Goal: Communication & Community: Answer question/provide support

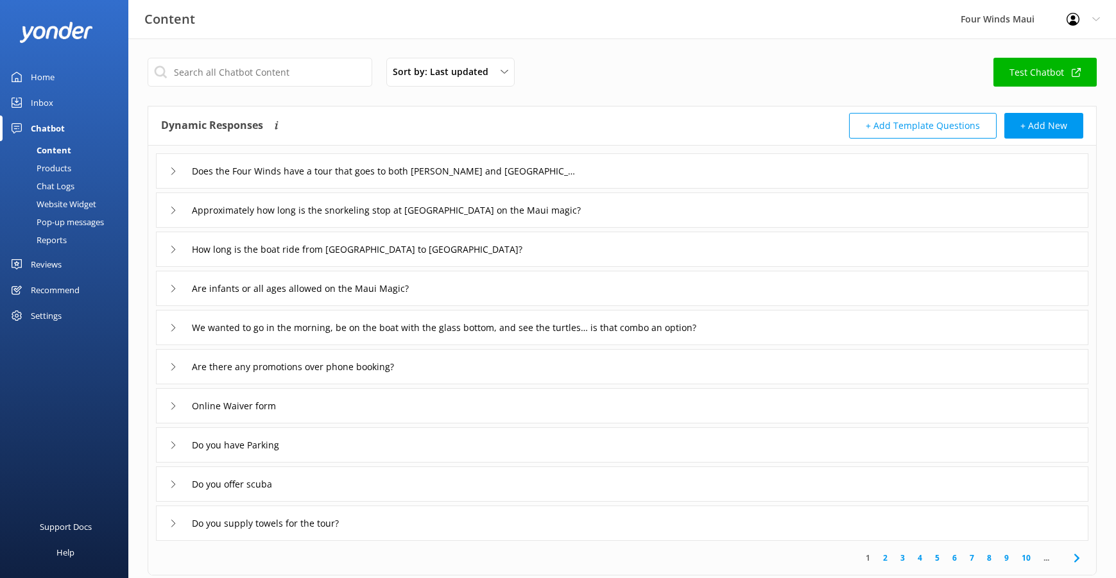
drag, startPoint x: 0, startPoint y: 0, endPoint x: 37, endPoint y: 92, distance: 99.4
click at [37, 90] on div "Inbox" at bounding box center [42, 103] width 22 height 26
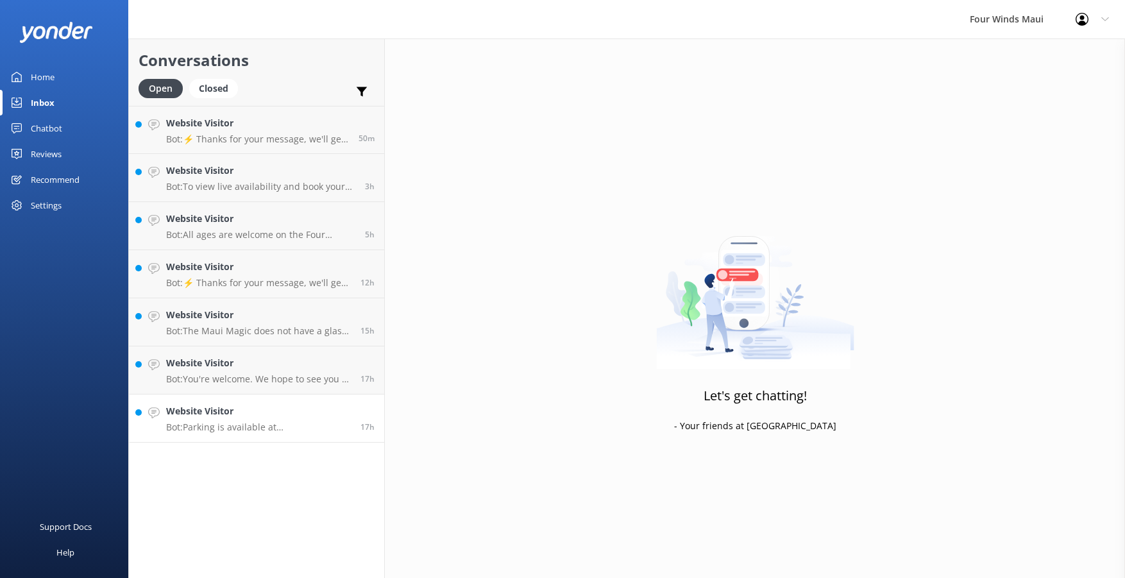
click at [282, 429] on p "Bot: Parking is available at [GEOGRAPHIC_DATA]. You can pay for parking by scan…" at bounding box center [258, 428] width 185 height 12
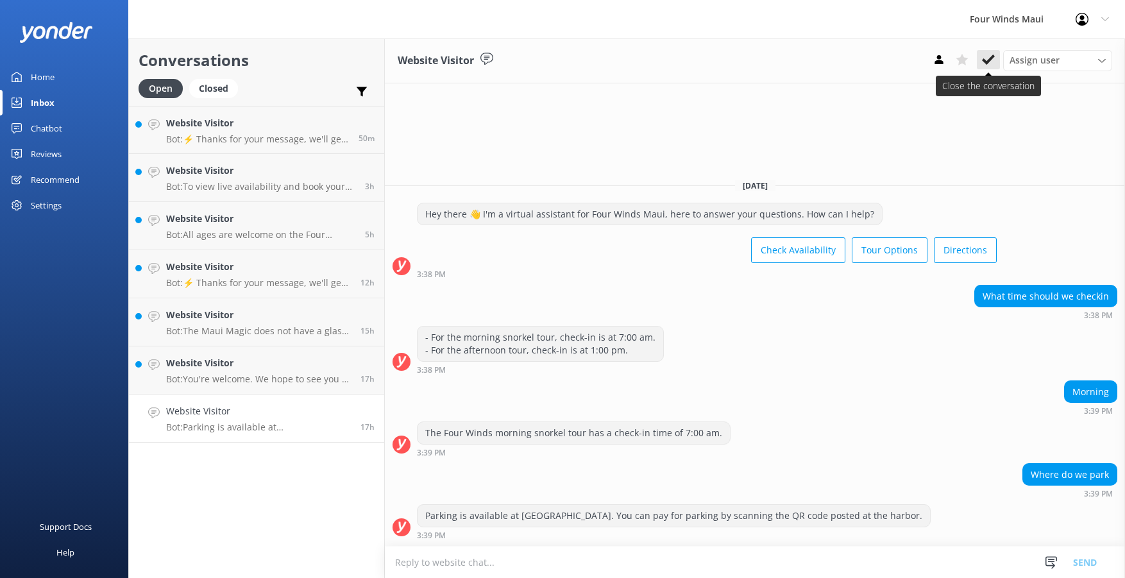
click at [989, 60] on use at bounding box center [988, 60] width 13 height 10
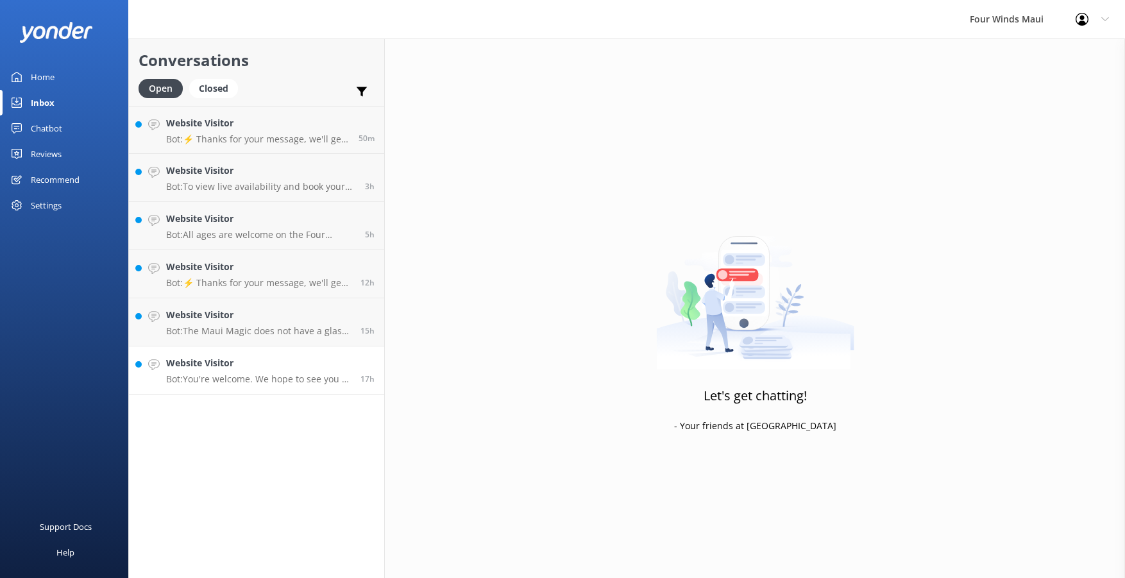
click at [273, 370] on h4 "Website Visitor" at bounding box center [258, 363] width 185 height 14
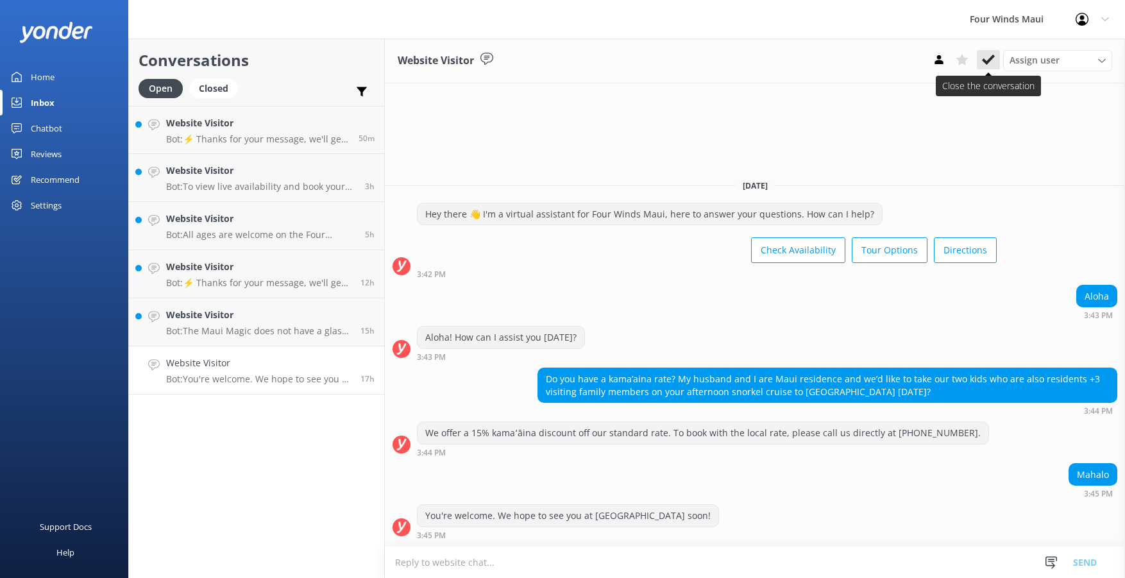
click at [995, 58] on button at bounding box center [988, 59] width 23 height 19
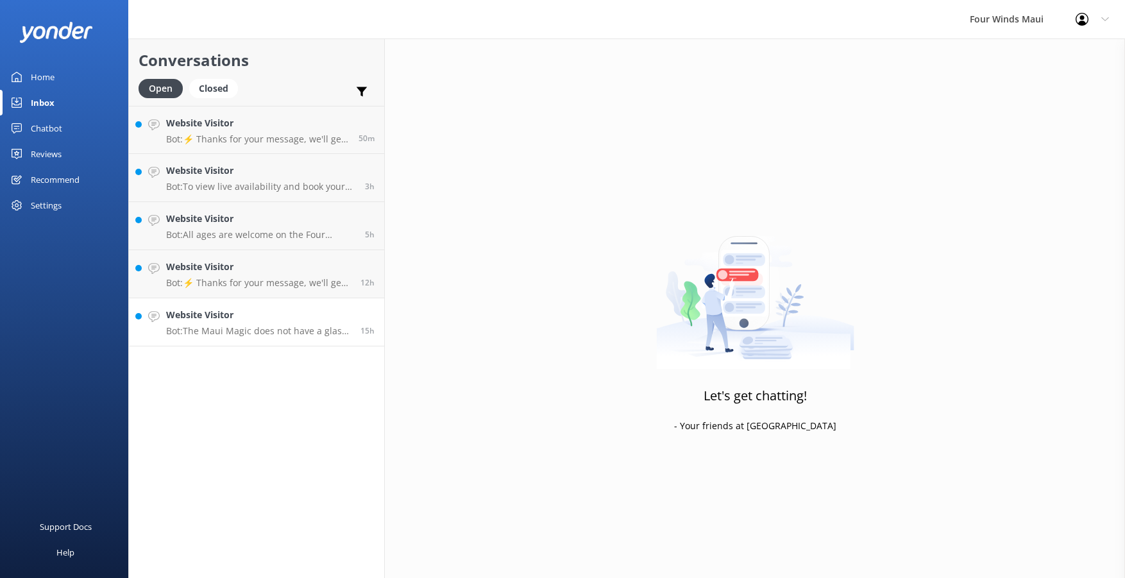
click at [256, 310] on h4 "Website Visitor" at bounding box center [258, 315] width 185 height 14
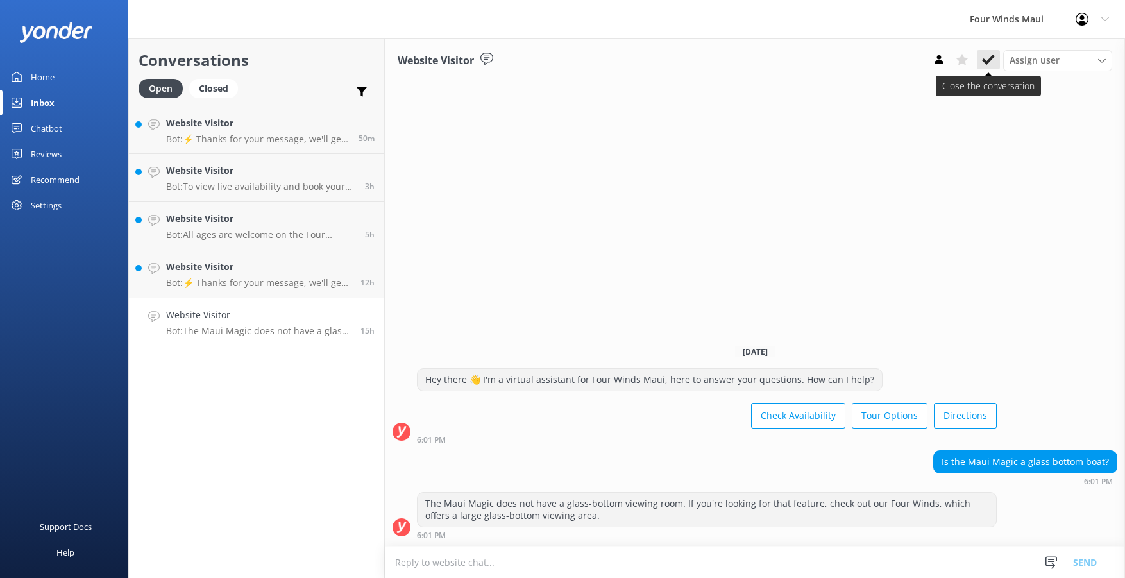
click at [984, 56] on icon at bounding box center [988, 59] width 13 height 13
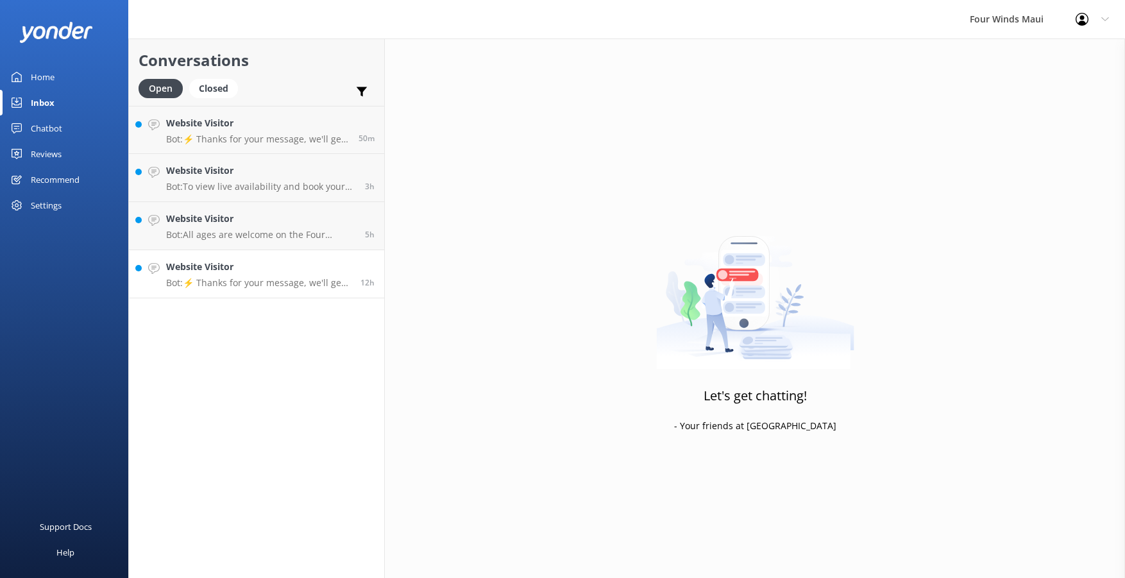
click at [278, 275] on div "Website Visitor Bot: ⚡ Thanks for your message, we'll get back to you as soon a…" at bounding box center [258, 274] width 185 height 28
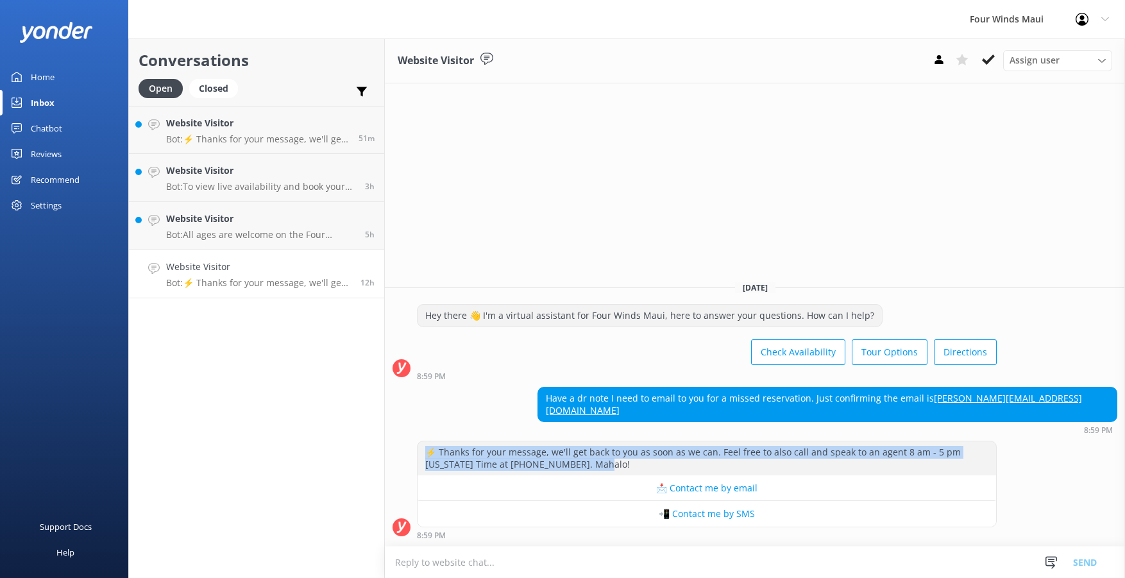
drag, startPoint x: 569, startPoint y: 463, endPoint x: 428, endPoint y: 449, distance: 141.8
click at [428, 449] on div "⚡ Thanks for your message, we'll get back to you as soon as we can. Feel free t…" at bounding box center [707, 458] width 579 height 34
click at [47, 132] on div "Chatbot" at bounding box center [46, 128] width 31 height 26
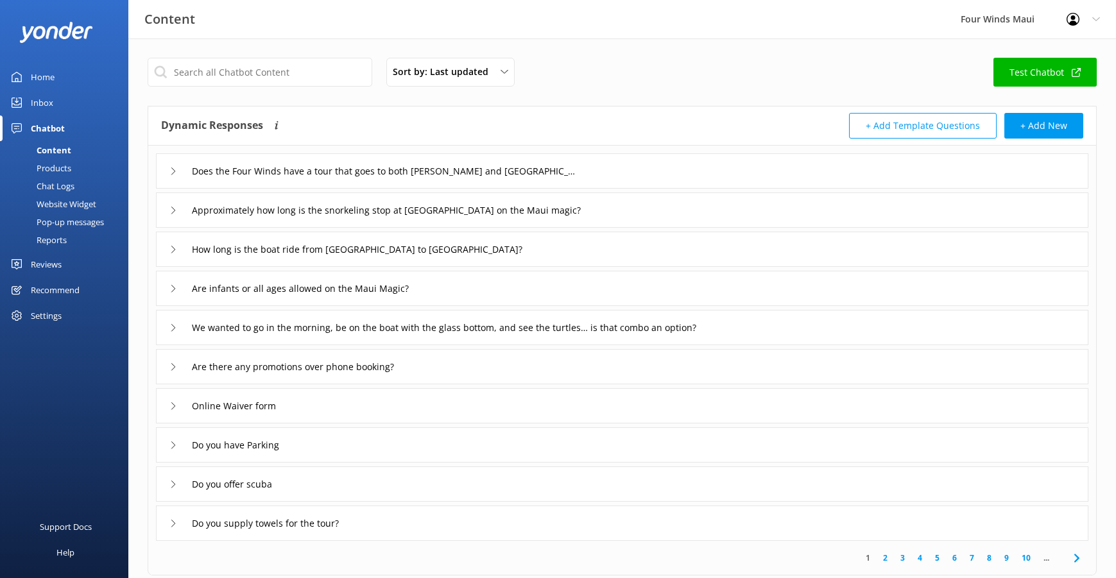
click at [68, 185] on div "Chat Logs" at bounding box center [41, 186] width 67 height 18
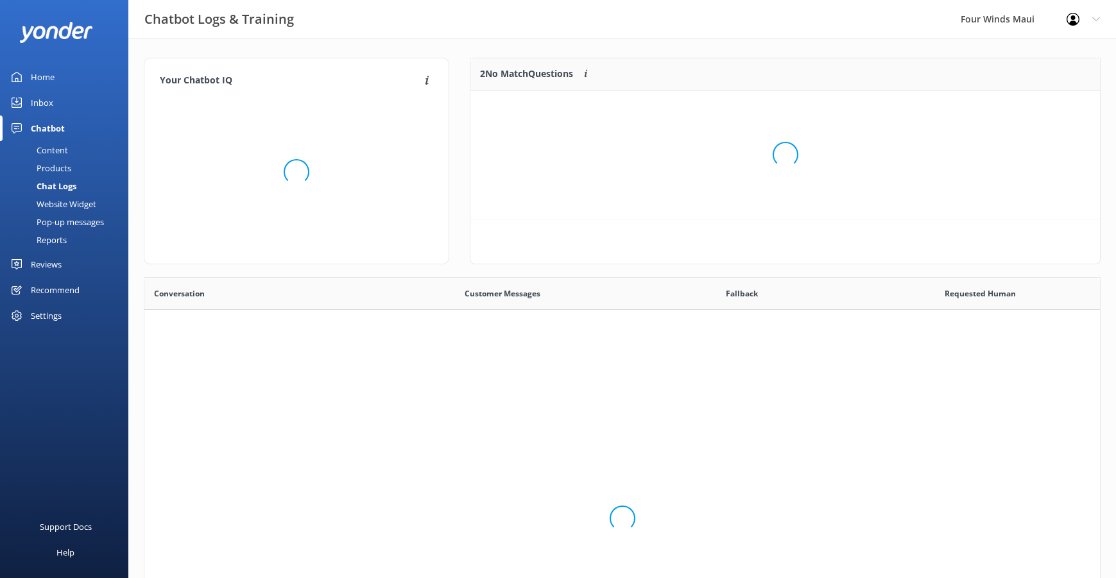
scroll to position [440, 946]
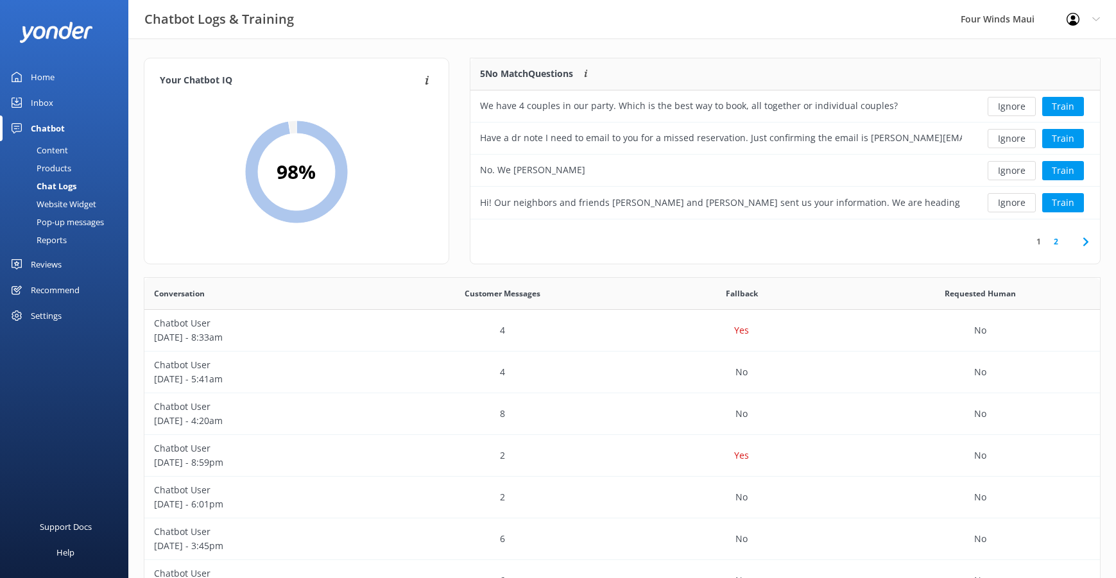
click at [66, 148] on div "Content" at bounding box center [38, 150] width 60 height 18
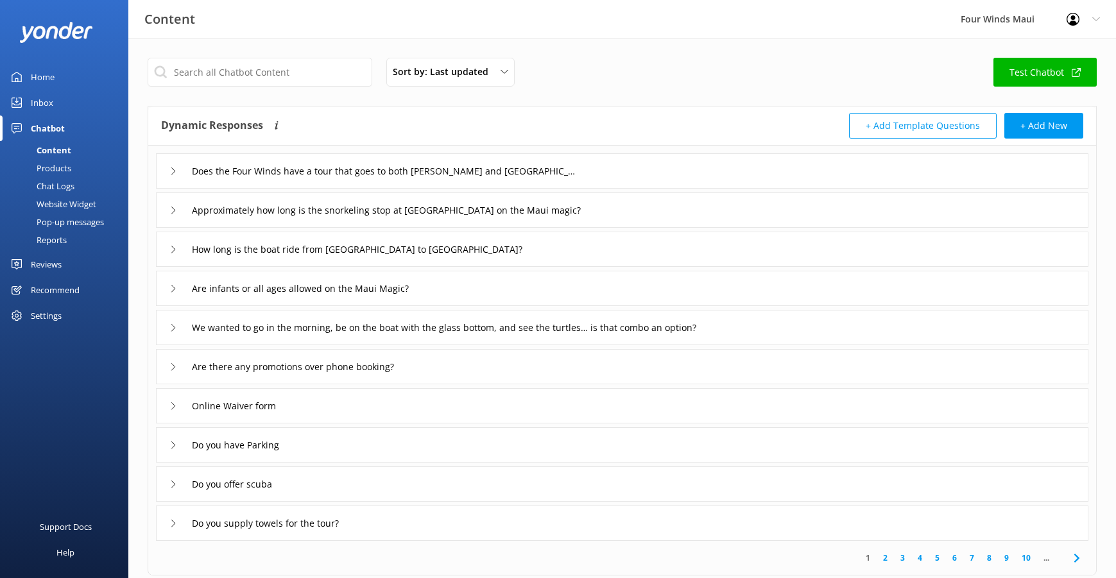
click at [69, 313] on div "Settings" at bounding box center [64, 316] width 128 height 26
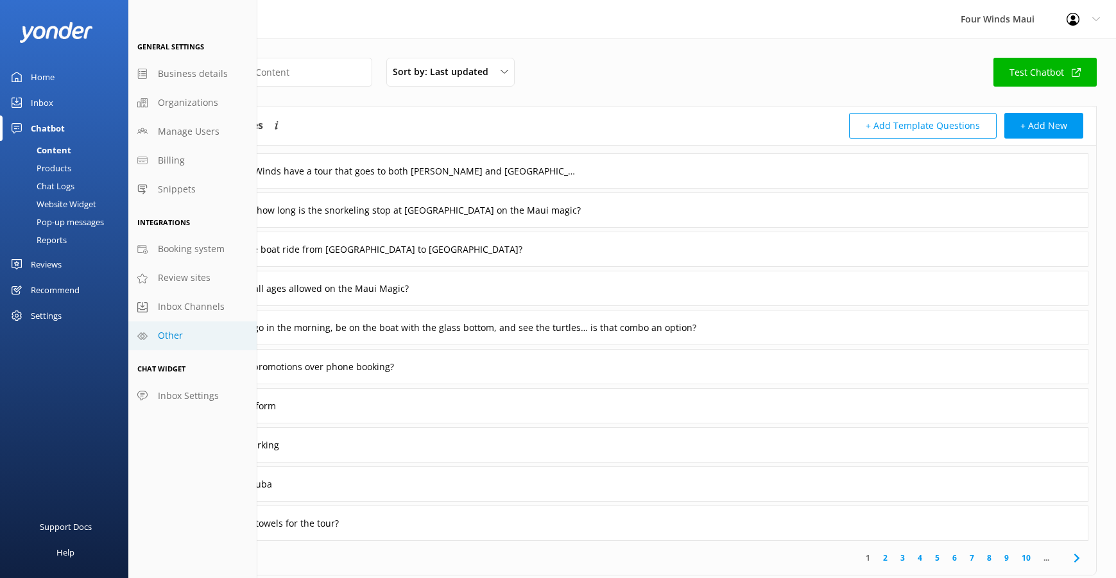
click at [171, 337] on span "Other" at bounding box center [170, 335] width 25 height 14
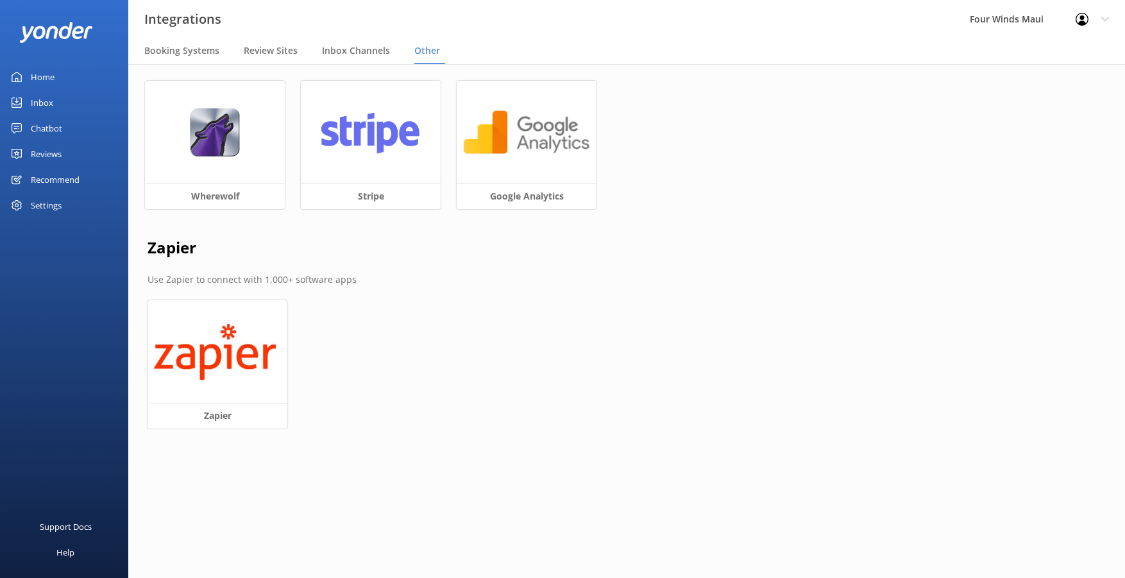
click at [44, 70] on div "Home" at bounding box center [43, 77] width 24 height 26
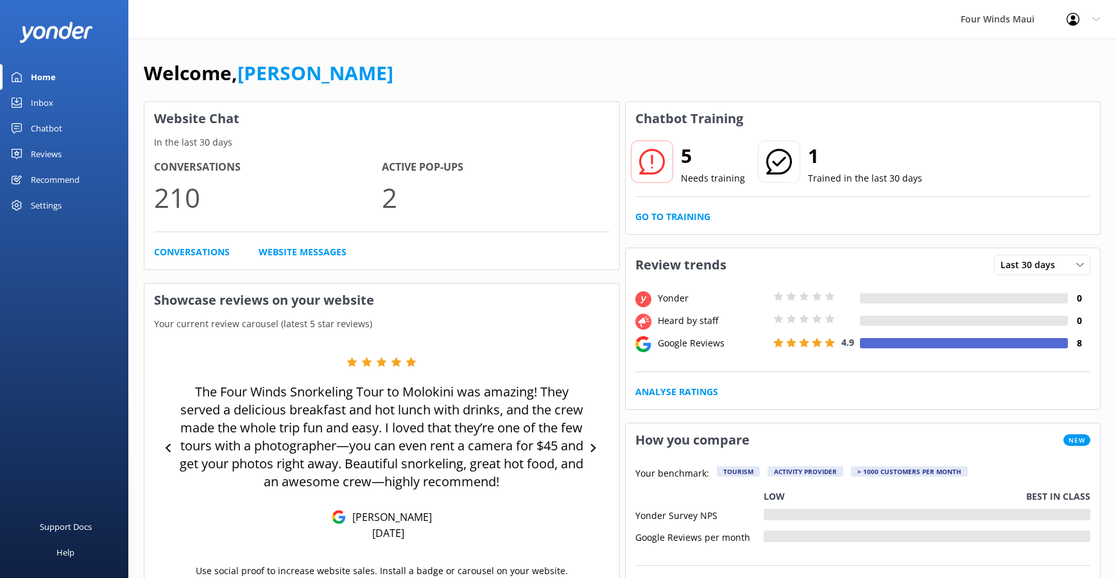
click at [51, 132] on div "Chatbot" at bounding box center [46, 128] width 31 height 26
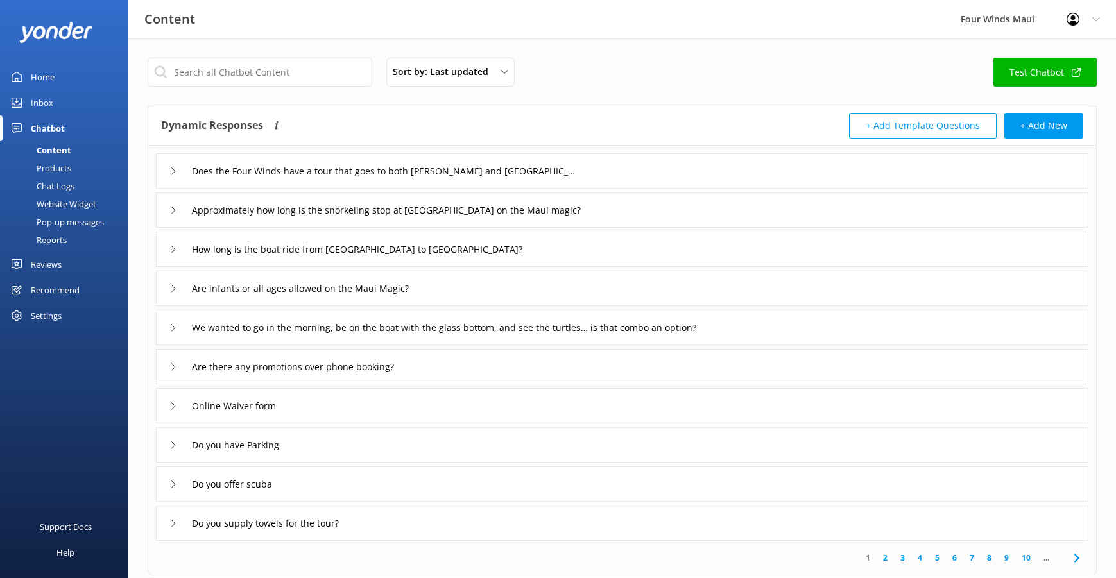
click at [49, 96] on div "Inbox" at bounding box center [42, 103] width 22 height 26
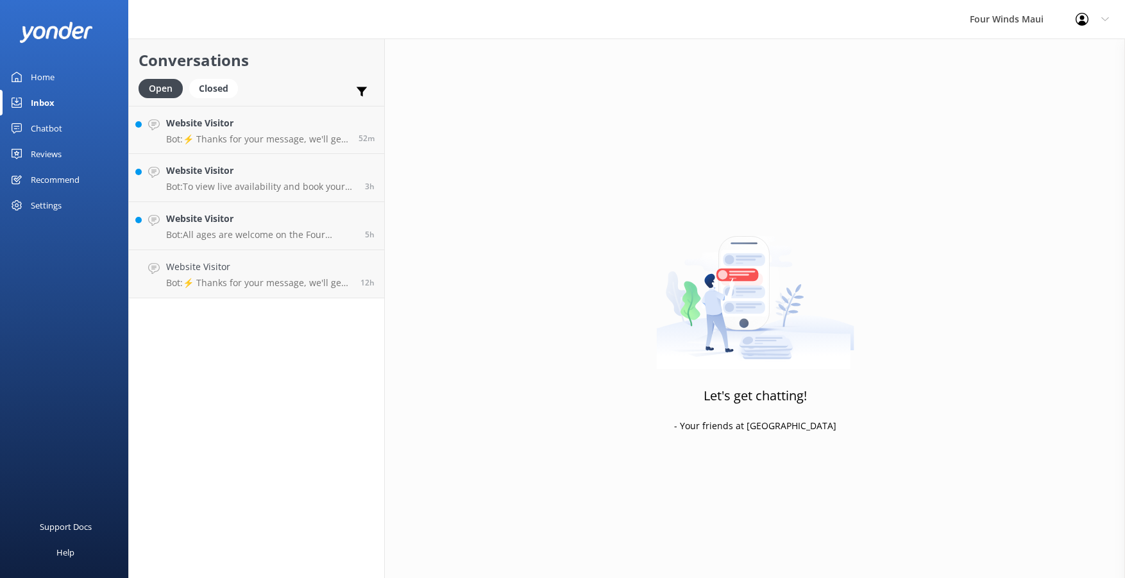
click at [56, 76] on link "Home" at bounding box center [64, 77] width 128 height 26
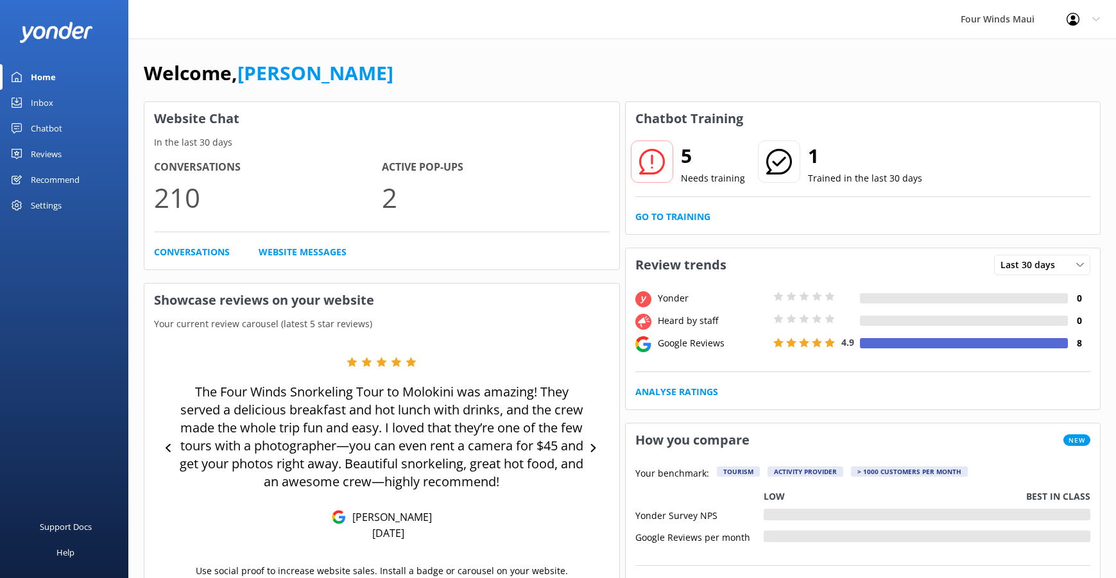
click at [1098, 24] on div "Profile Settings Logout" at bounding box center [1082, 19] width 65 height 38
click at [981, 20] on div "Four Winds Maui" at bounding box center [997, 19] width 106 height 38
click at [40, 128] on div "Chatbot" at bounding box center [46, 128] width 31 height 26
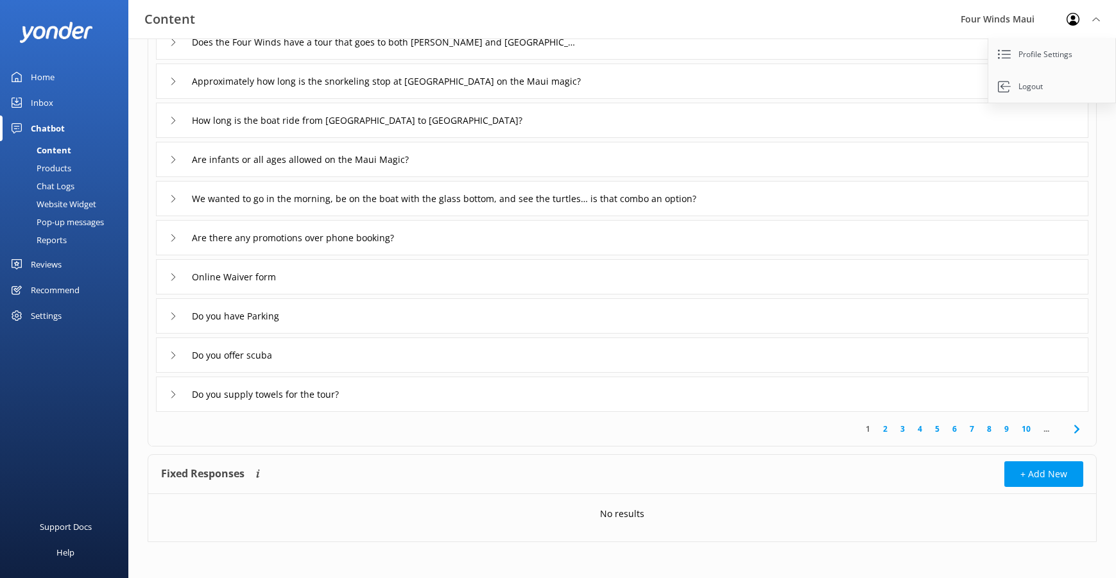
scroll to position [132, 0]
click at [64, 167] on div "Products" at bounding box center [40, 168] width 64 height 18
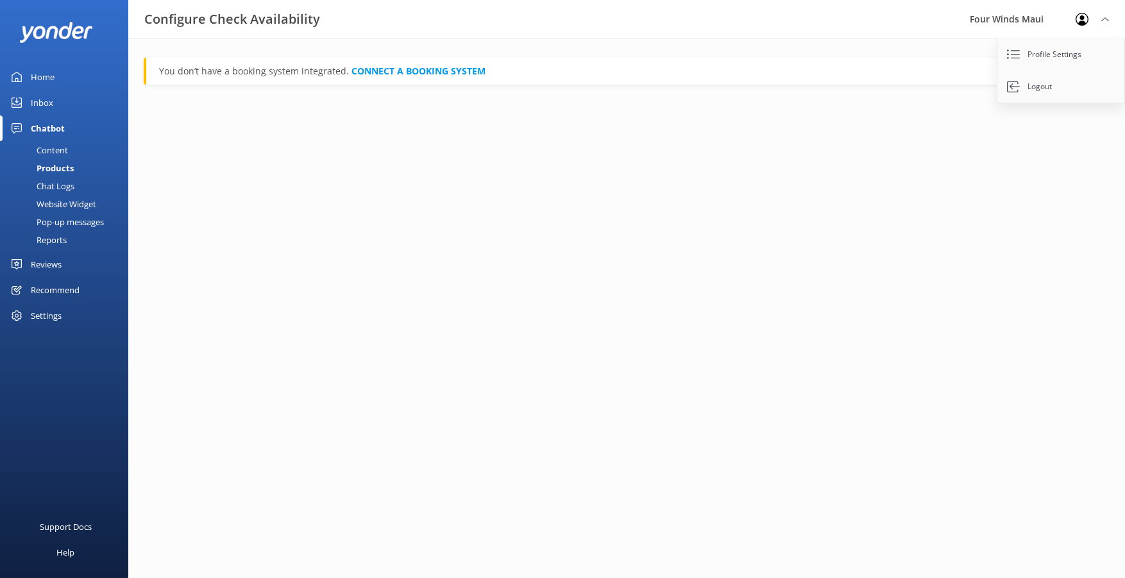
click at [78, 185] on link "Chat Logs" at bounding box center [68, 186] width 121 height 18
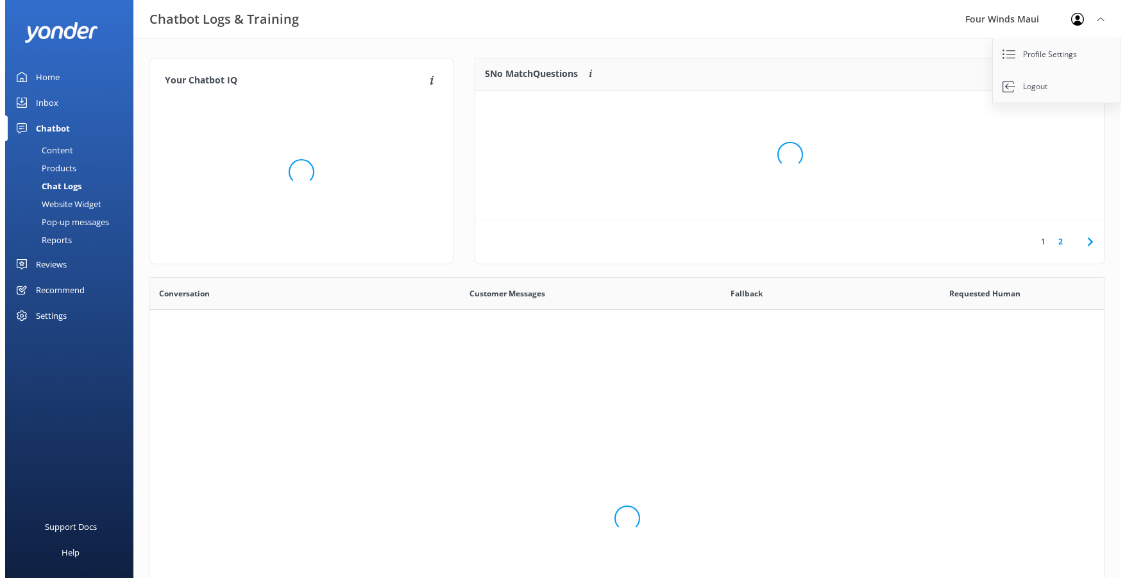
scroll to position [440, 946]
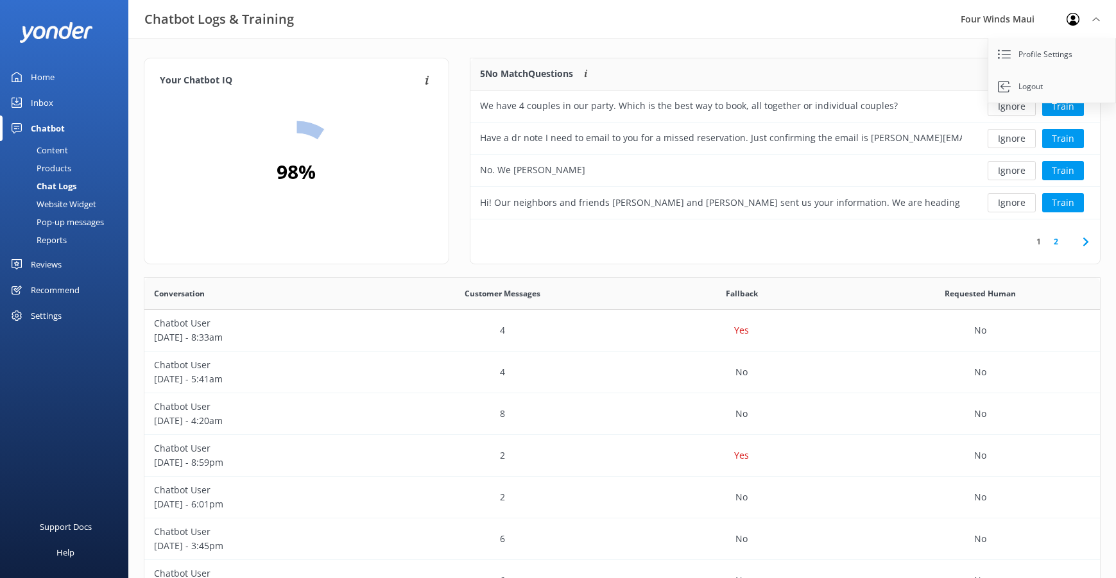
click at [85, 200] on div "Website Widget" at bounding box center [52, 204] width 89 height 18
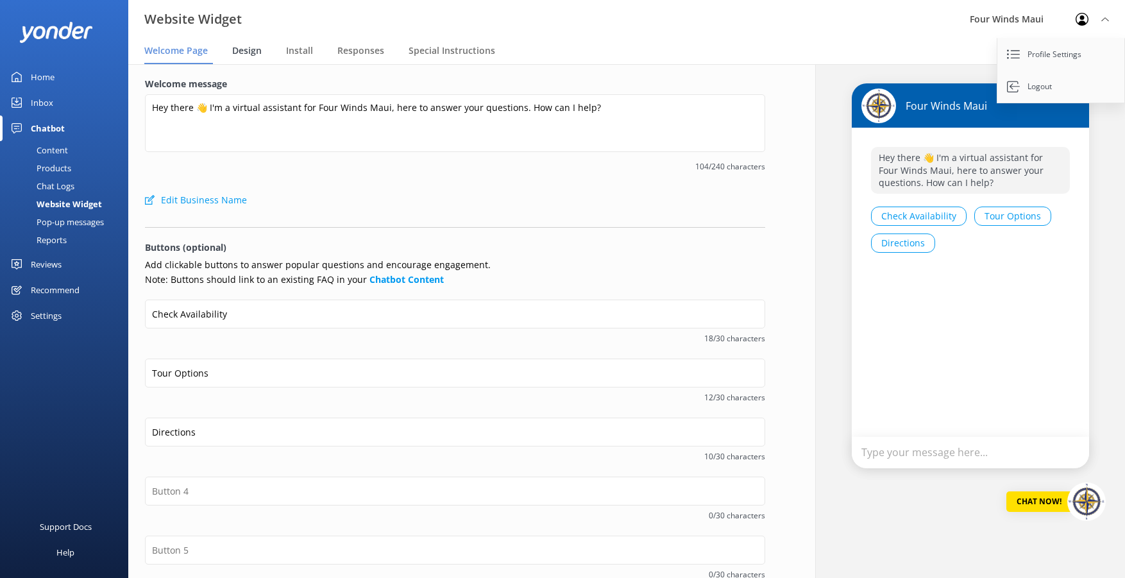
click at [253, 51] on span "Design" at bounding box center [247, 50] width 30 height 13
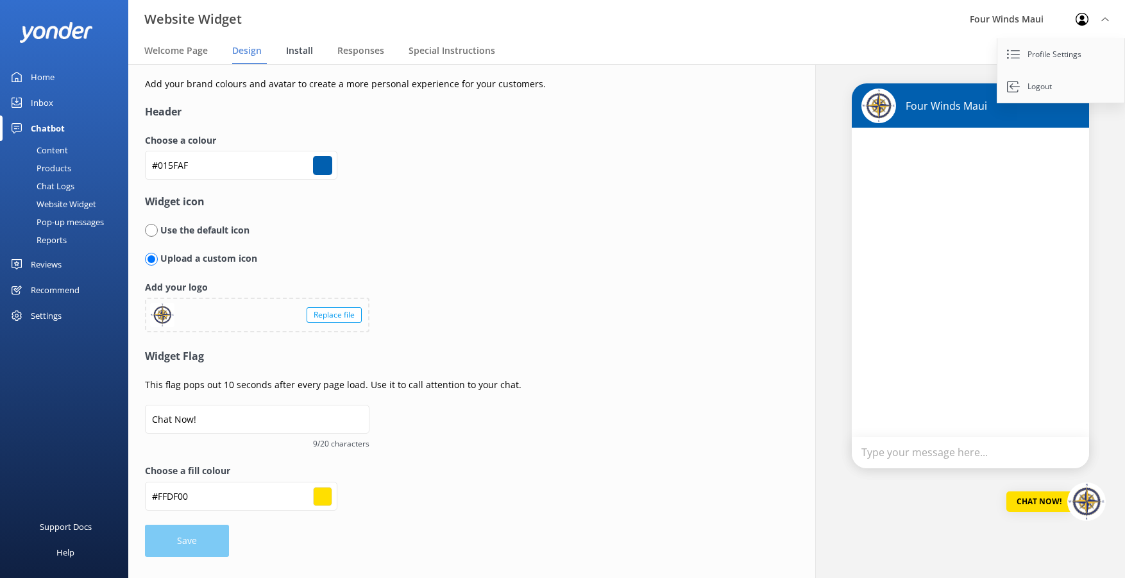
click at [296, 46] on span "Install" at bounding box center [299, 50] width 27 height 13
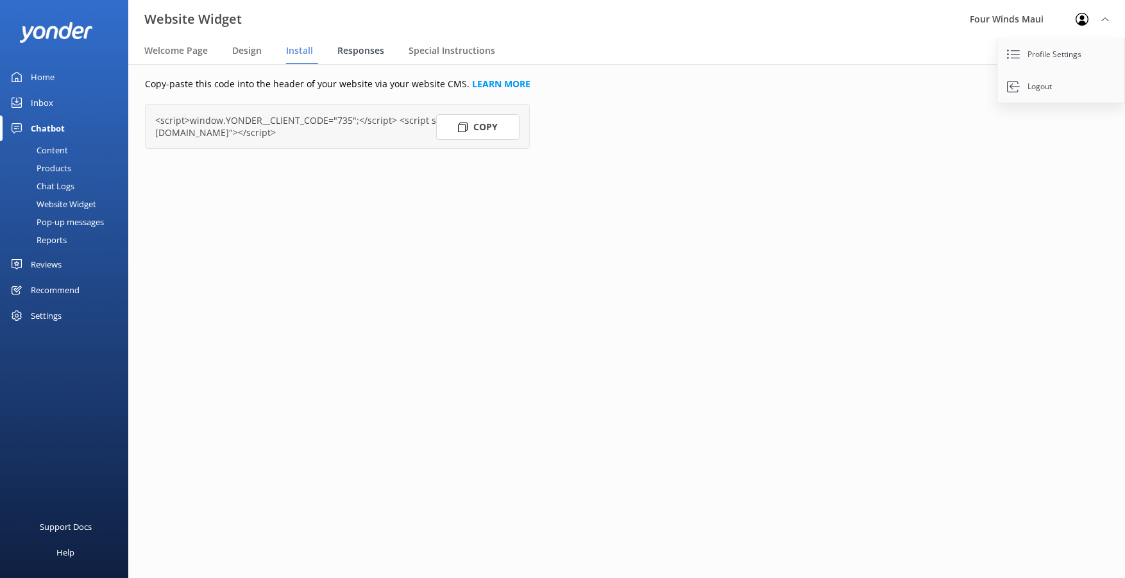
click at [352, 50] on span "Responses" at bounding box center [360, 50] width 47 height 13
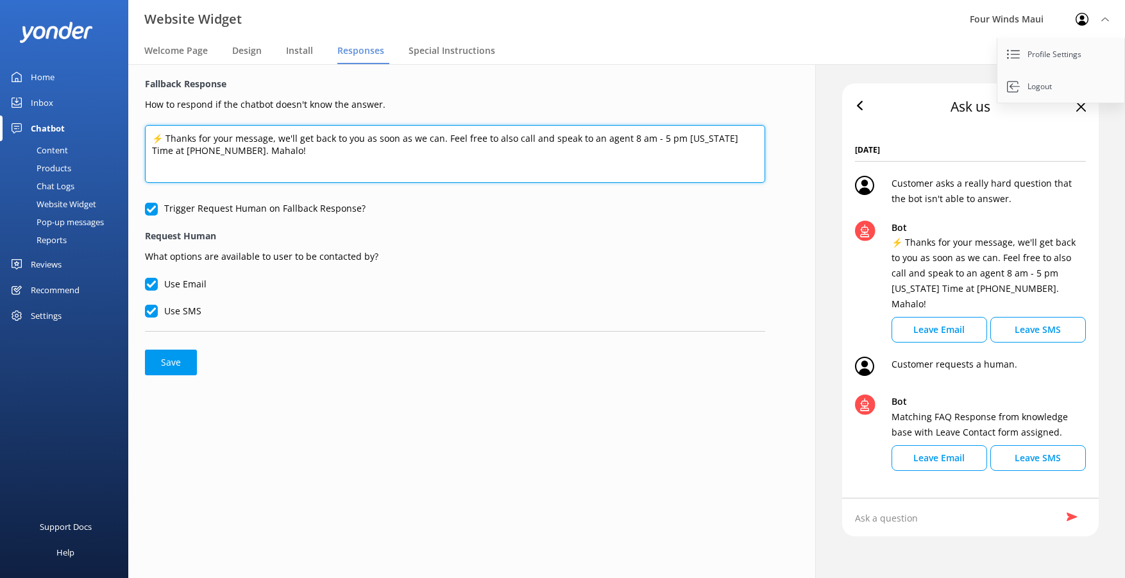
click at [304, 155] on textarea "⚡ Thanks for your message, we'll get back to you as soon as we can. Feel free t…" at bounding box center [455, 154] width 620 height 58
click at [212, 152] on textarea "⚡ Thanks for your message, we'll get back to you as soon as we can. Feel free t…" at bounding box center [455, 154] width 620 height 58
click at [214, 153] on textarea "⚡ Thanks for your message, we'll get back to you as soon as we can. Feel free t…" at bounding box center [455, 154] width 620 height 58
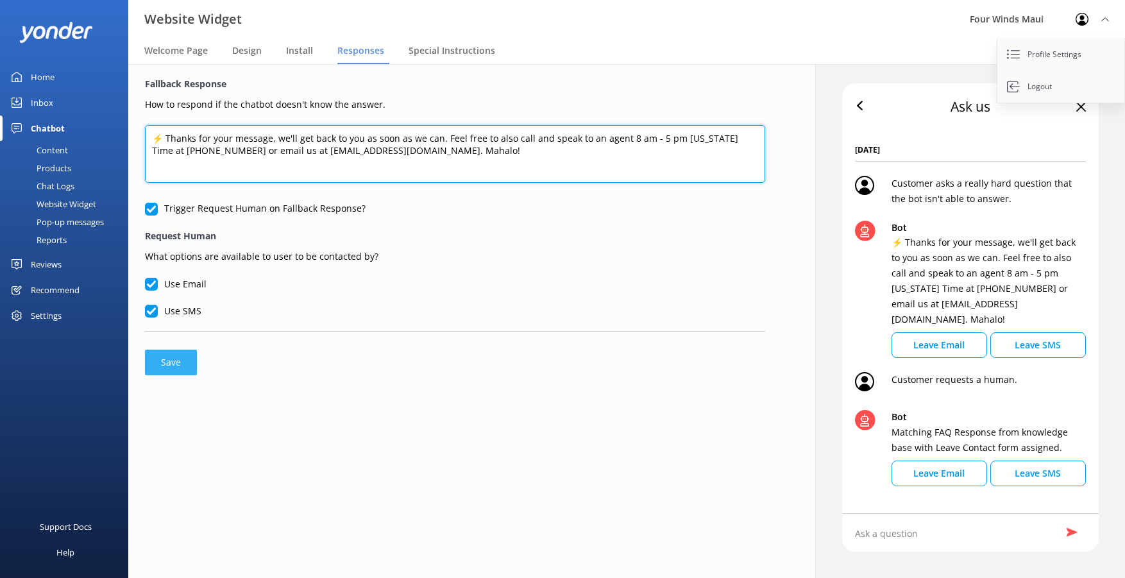
type textarea "⚡ Thanks for your message, we'll get back to you as soon as we can. Feel free t…"
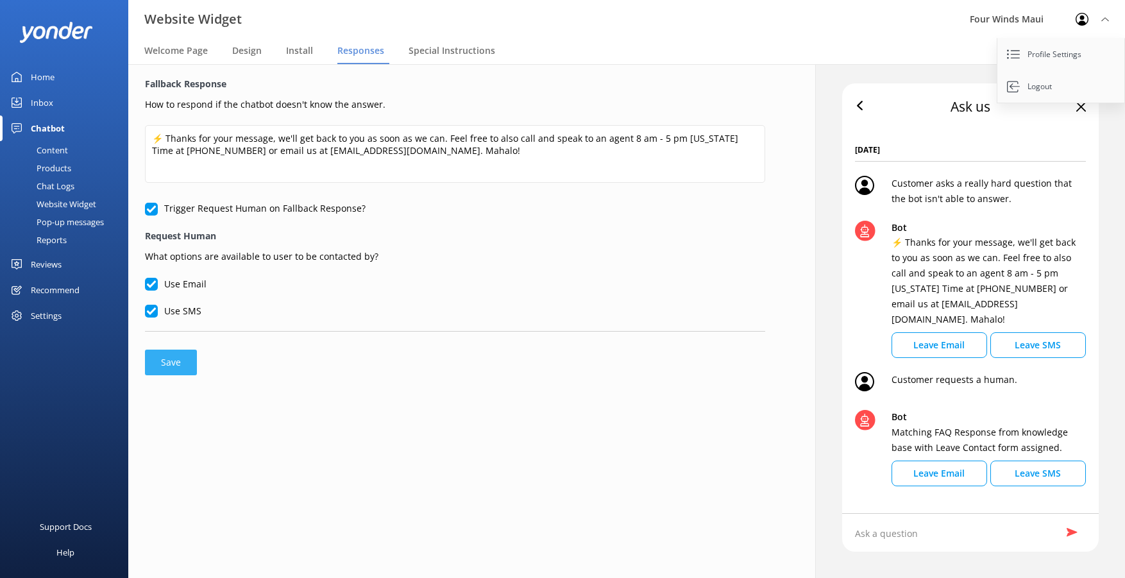
click at [185, 357] on button "Save" at bounding box center [171, 363] width 52 height 26
click at [425, 47] on span "Special Instructions" at bounding box center [452, 50] width 87 height 13
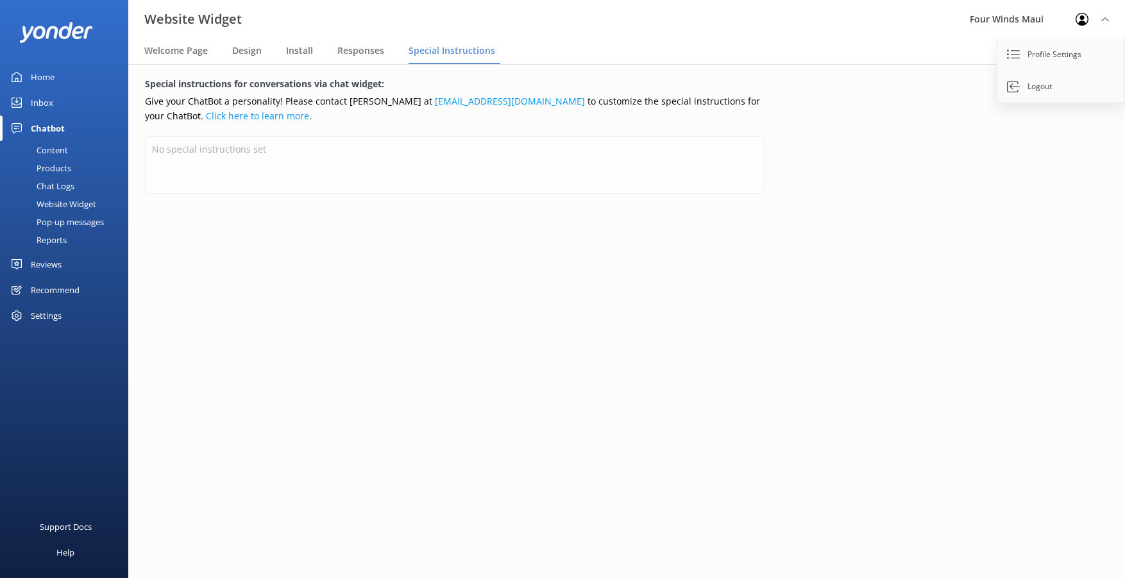
click at [69, 97] on link "Inbox" at bounding box center [64, 103] width 128 height 26
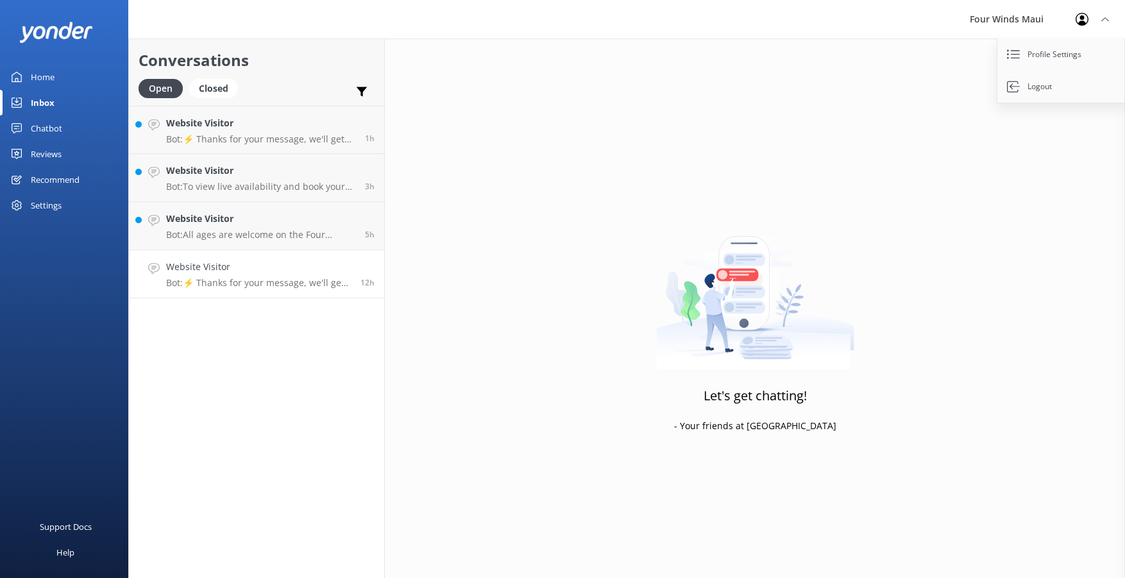
click at [239, 257] on link "Website Visitor Bot: ⚡ Thanks for your message, we'll get back to you as soon a…" at bounding box center [256, 274] width 255 height 48
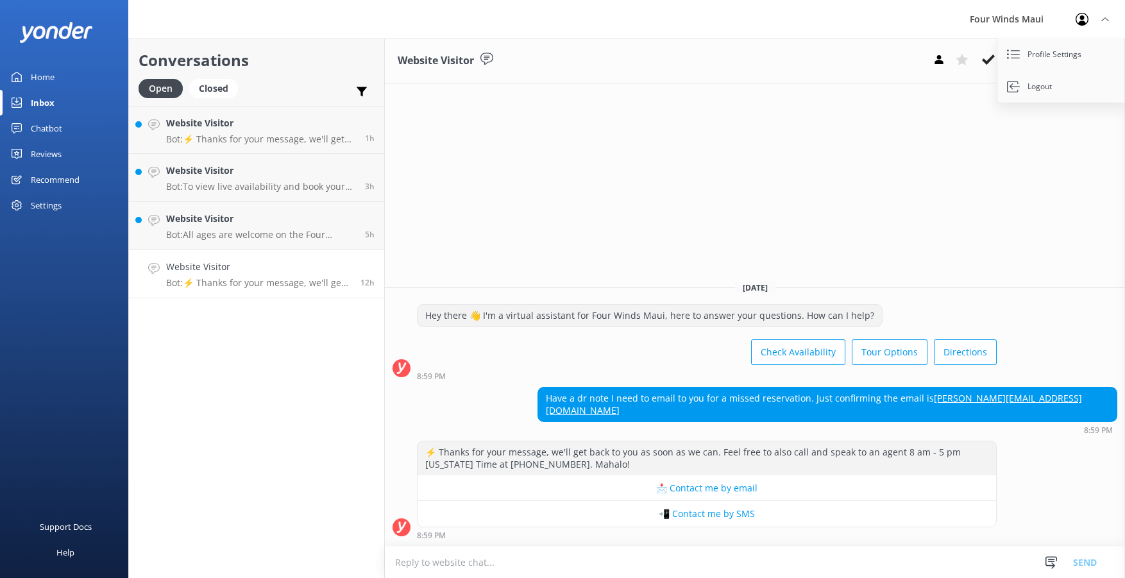
drag, startPoint x: 959, startPoint y: 175, endPoint x: 959, endPoint y: 182, distance: 7.1
click at [959, 178] on div "Website Visitor Assign user [PERSON_NAME] [PERSON_NAME] [PERSON_NAME] [PERSON_N…" at bounding box center [755, 308] width 740 height 540
click at [983, 60] on icon at bounding box center [988, 59] width 13 height 13
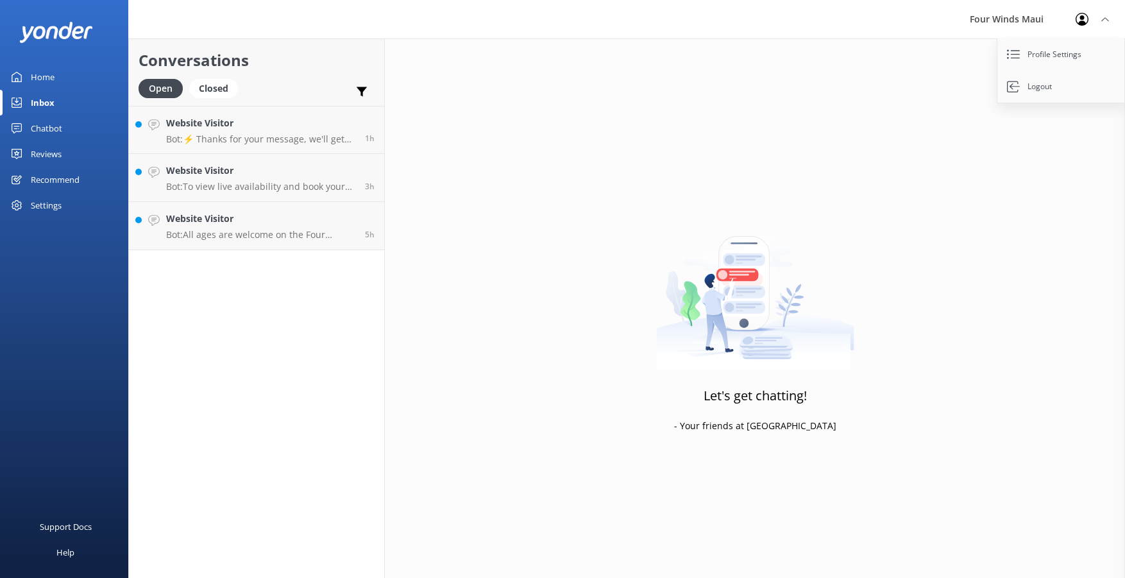
drag, startPoint x: 1082, startPoint y: 21, endPoint x: 1085, endPoint y: 12, distance: 9.3
click at [1083, 19] on icon at bounding box center [1082, 19] width 13 height 13
click at [201, 225] on h4 "Website Visitor" at bounding box center [260, 219] width 189 height 14
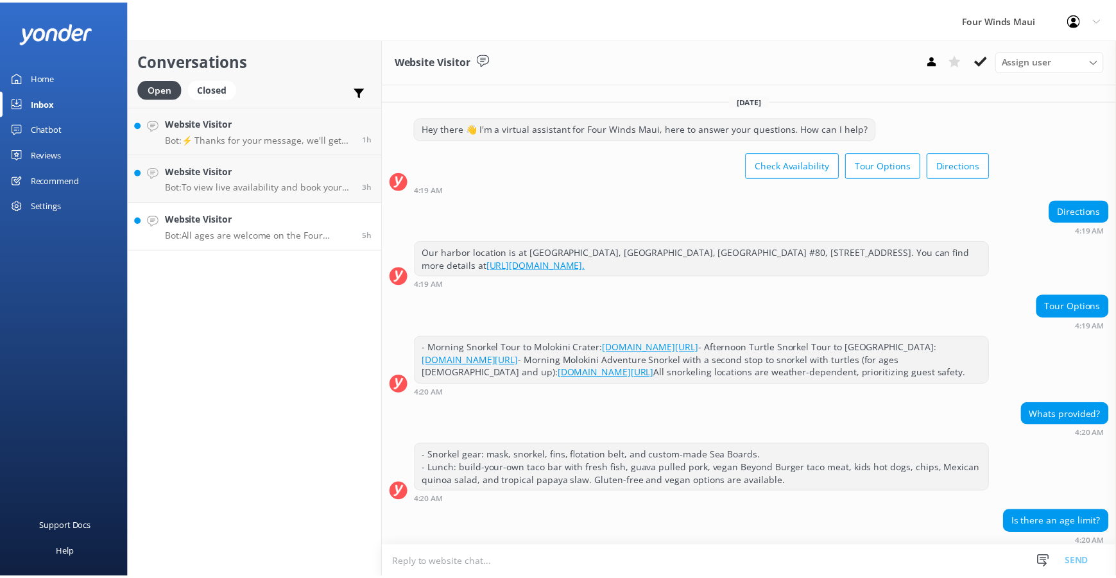
scroll to position [85, 0]
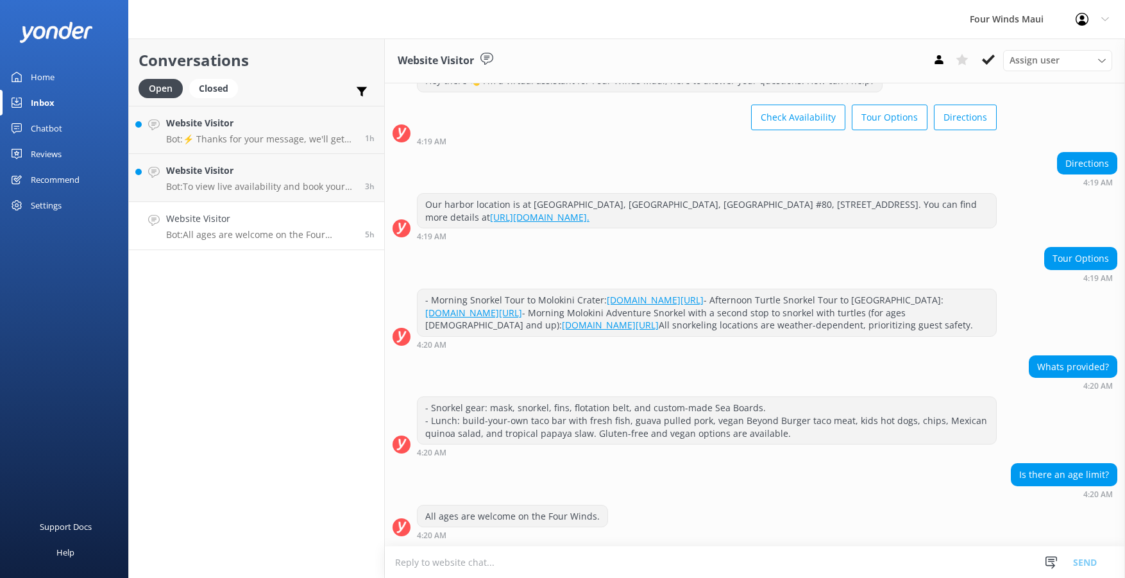
drag, startPoint x: 995, startPoint y: 58, endPoint x: 978, endPoint y: 77, distance: 25.9
click at [983, 71] on div "Assign user [PERSON_NAME] [PERSON_NAME] [PERSON_NAME] [PERSON_NAME]" at bounding box center [1020, 60] width 185 height 21
click at [989, 58] on icon at bounding box center [988, 59] width 13 height 13
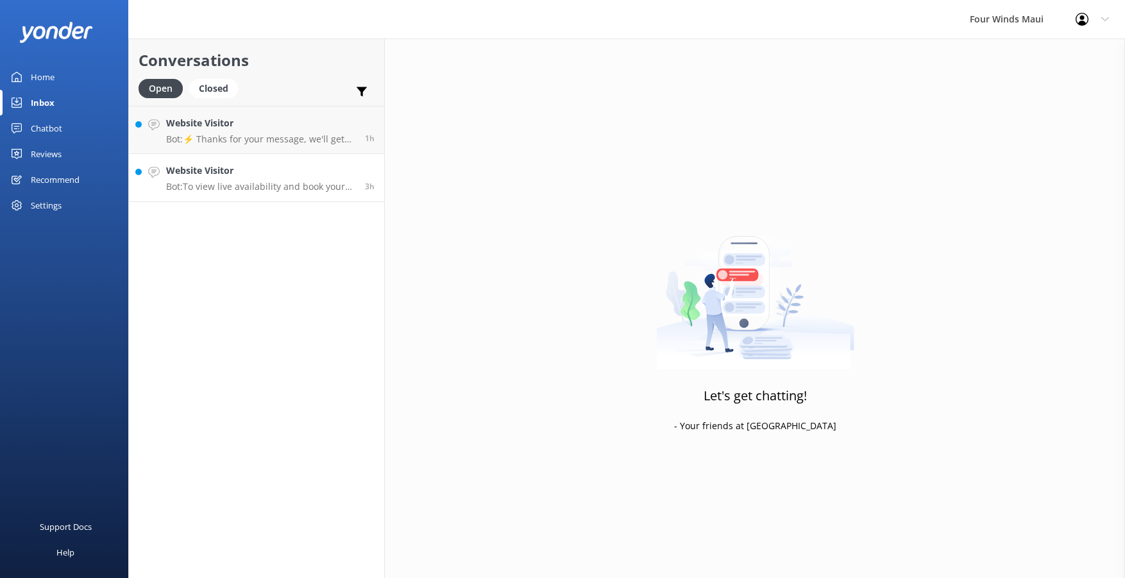
click at [246, 181] on p "Bot: To view live availability and book your tour, please visit [URL][DOMAIN_NA…" at bounding box center [260, 187] width 189 height 12
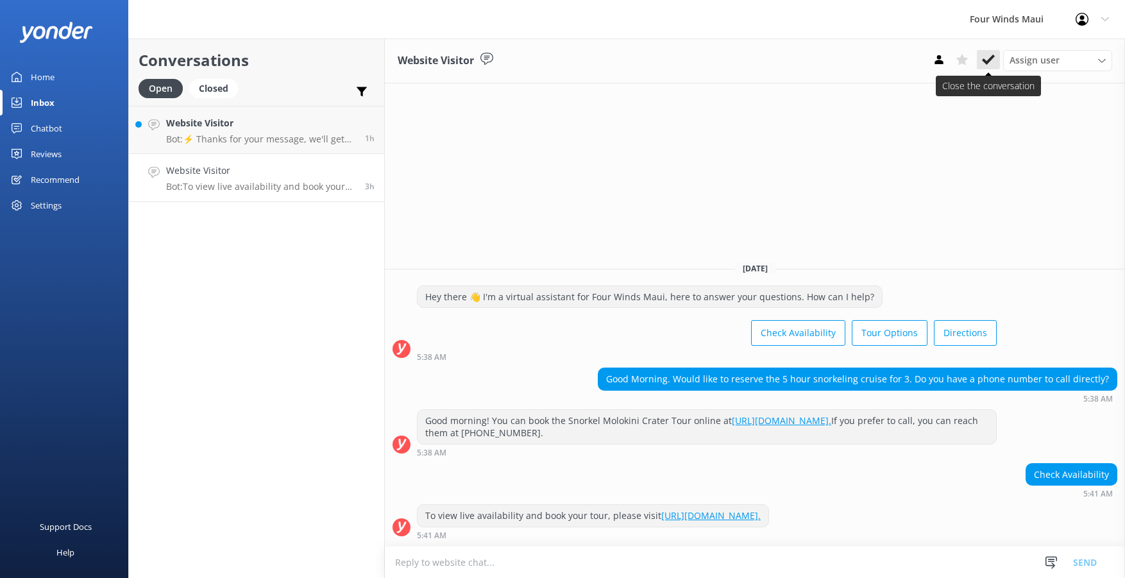
drag, startPoint x: 997, startPoint y: 71, endPoint x: 999, endPoint y: 60, distance: 11.1
click at [998, 64] on div "Assign user [PERSON_NAME] [PERSON_NAME] [PERSON_NAME] [PERSON_NAME]" at bounding box center [1020, 60] width 185 height 21
click at [991, 58] on use at bounding box center [988, 60] width 13 height 10
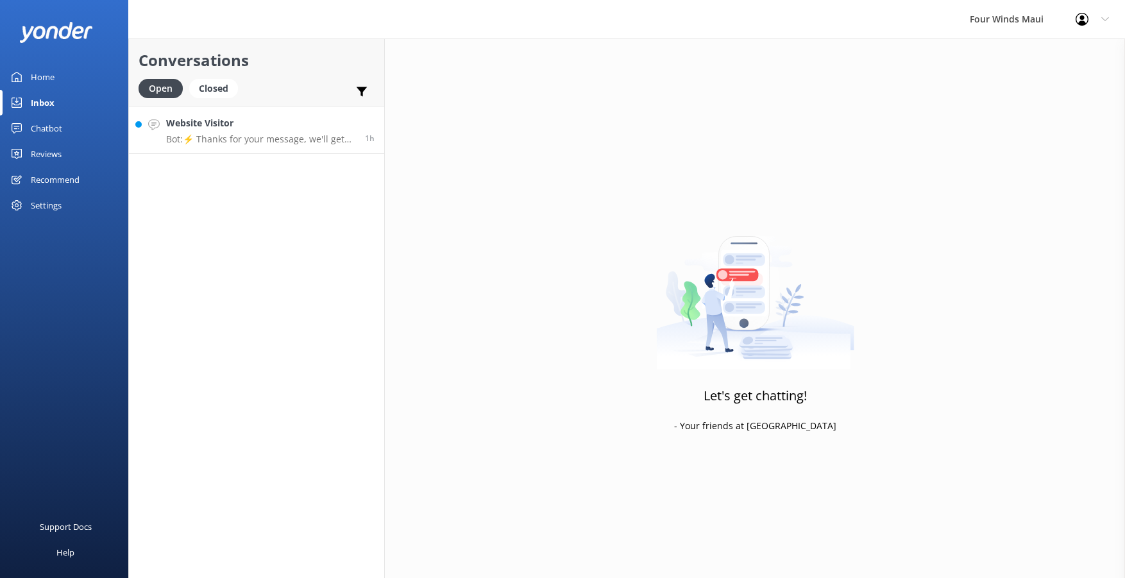
click at [220, 126] on h4 "Website Visitor" at bounding box center [260, 123] width 189 height 14
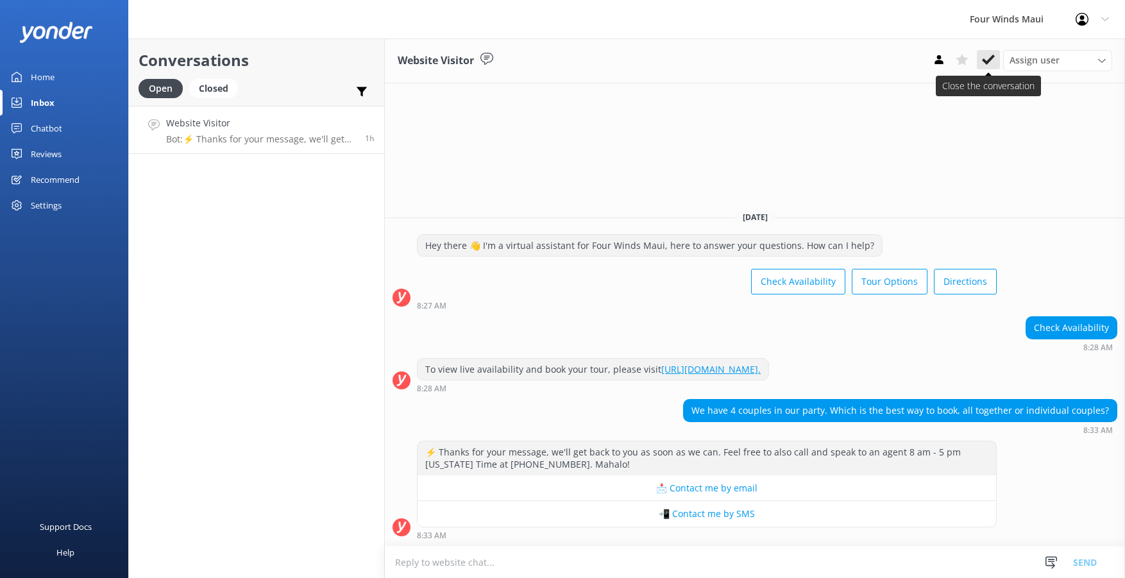
click at [985, 56] on icon at bounding box center [988, 59] width 13 height 13
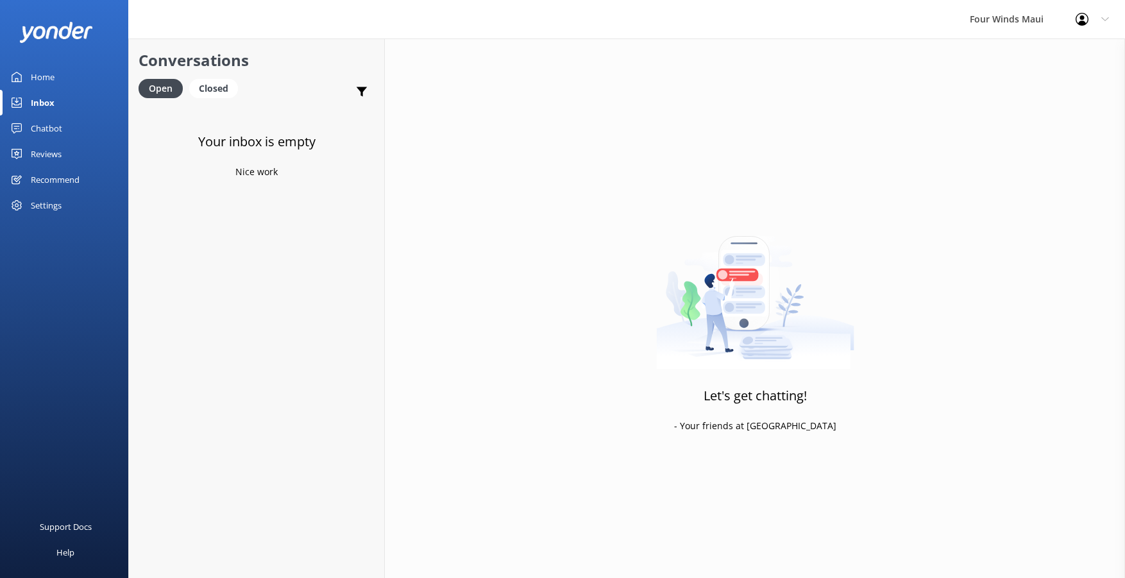
click at [35, 128] on div "Chatbot" at bounding box center [46, 128] width 31 height 26
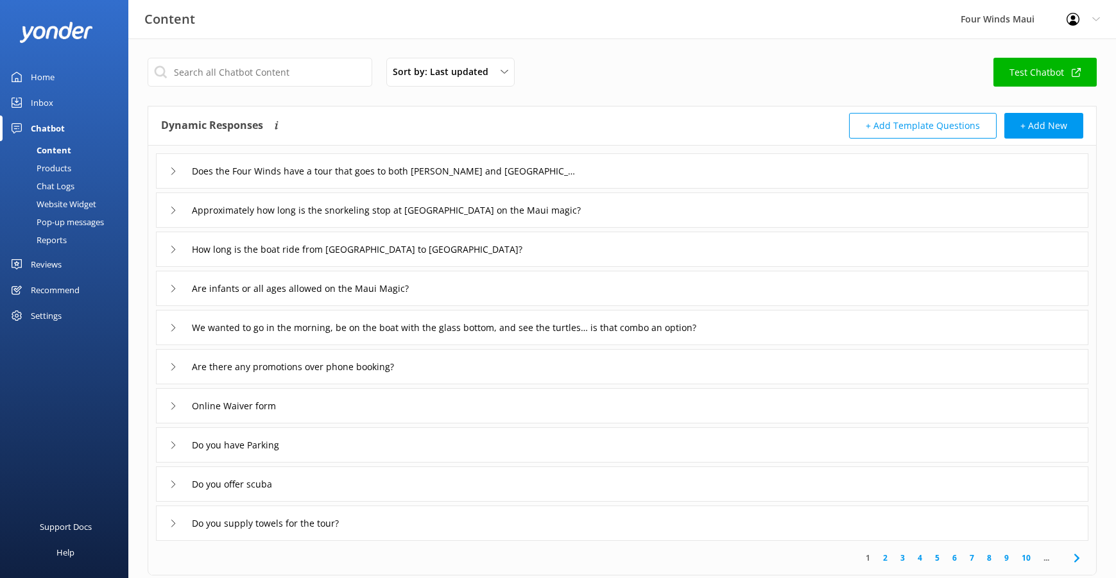
click at [38, 69] on div "Home" at bounding box center [43, 77] width 24 height 26
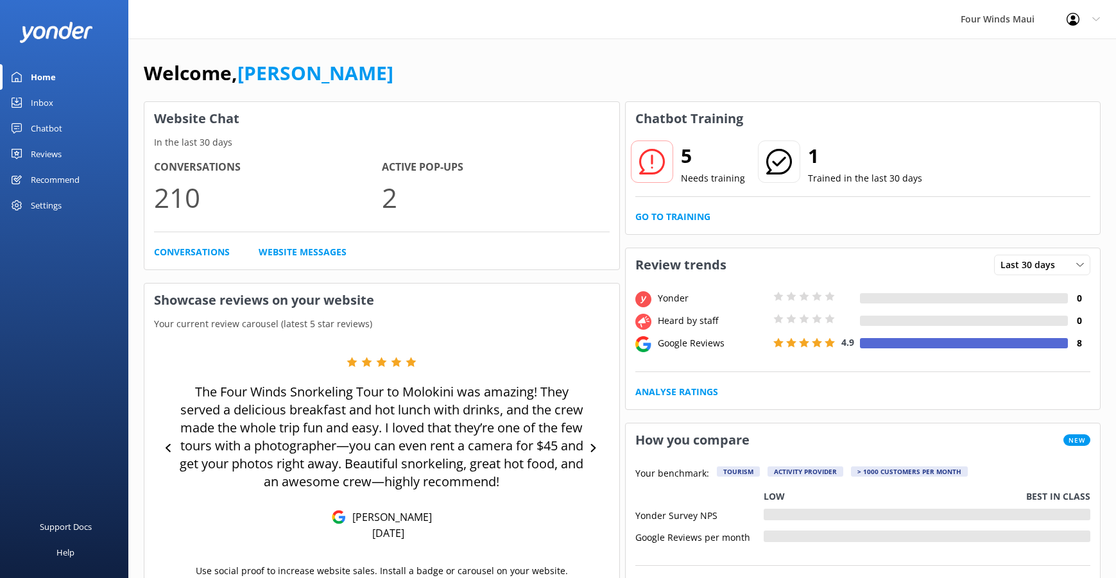
click at [41, 101] on div "Inbox" at bounding box center [42, 103] width 22 height 26
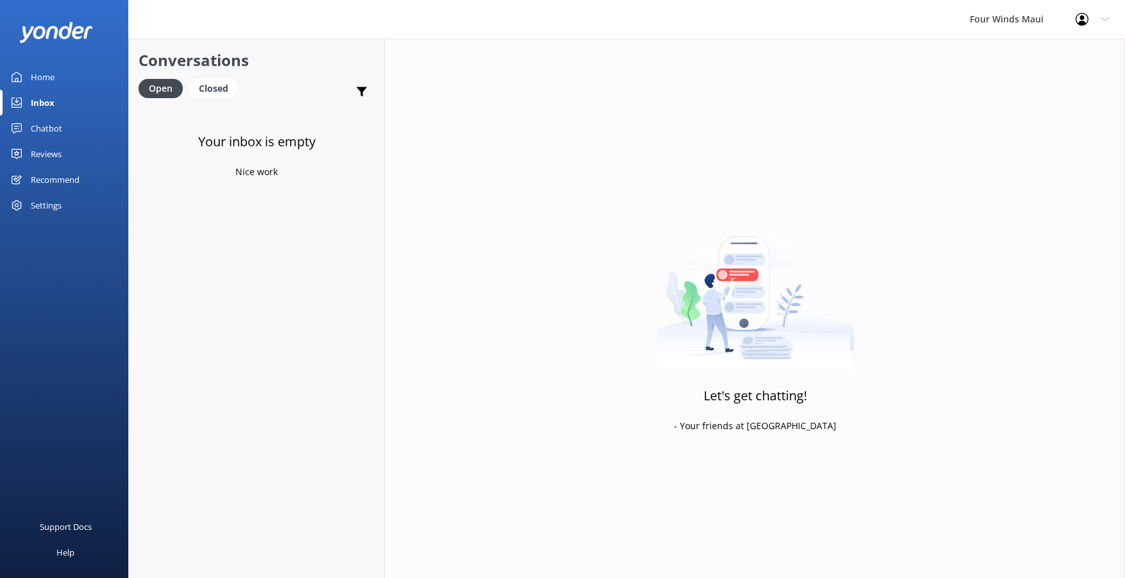
click at [49, 130] on div "Chatbot" at bounding box center [46, 128] width 31 height 26
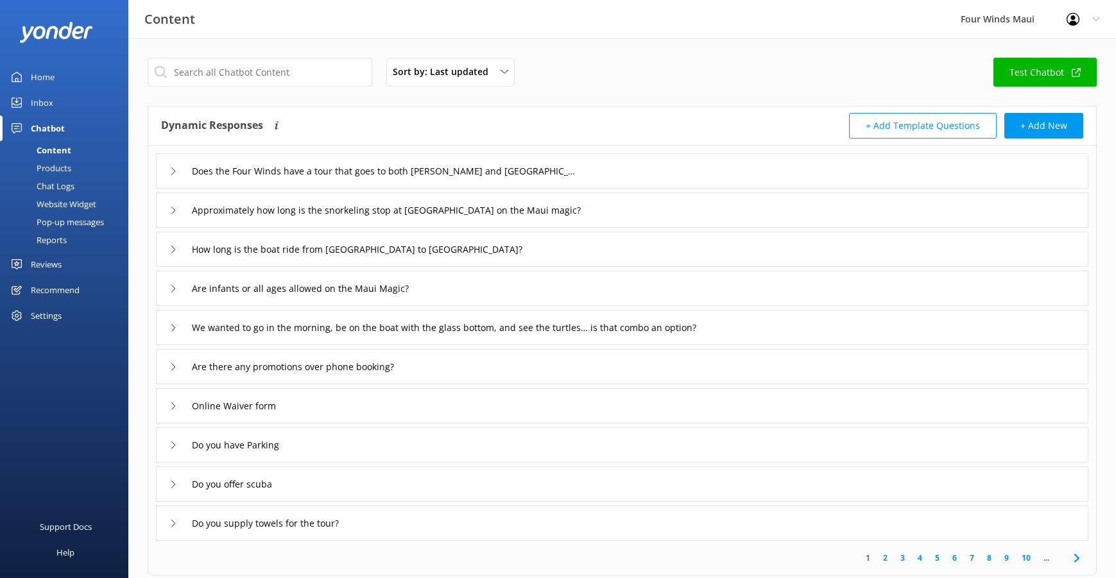
click at [56, 191] on div "Chat Logs" at bounding box center [41, 186] width 67 height 18
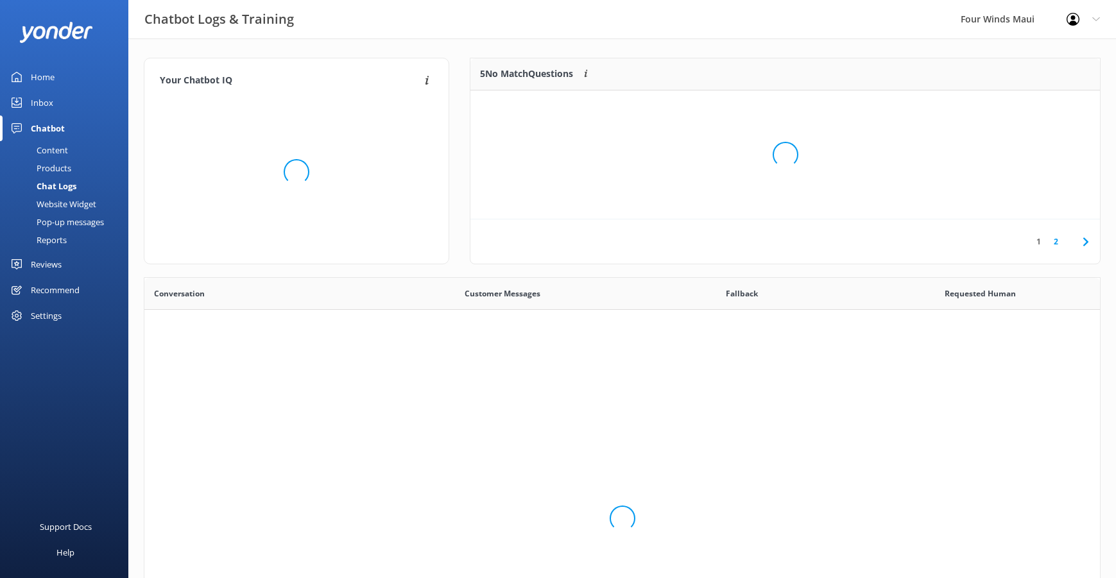
scroll to position [440, 946]
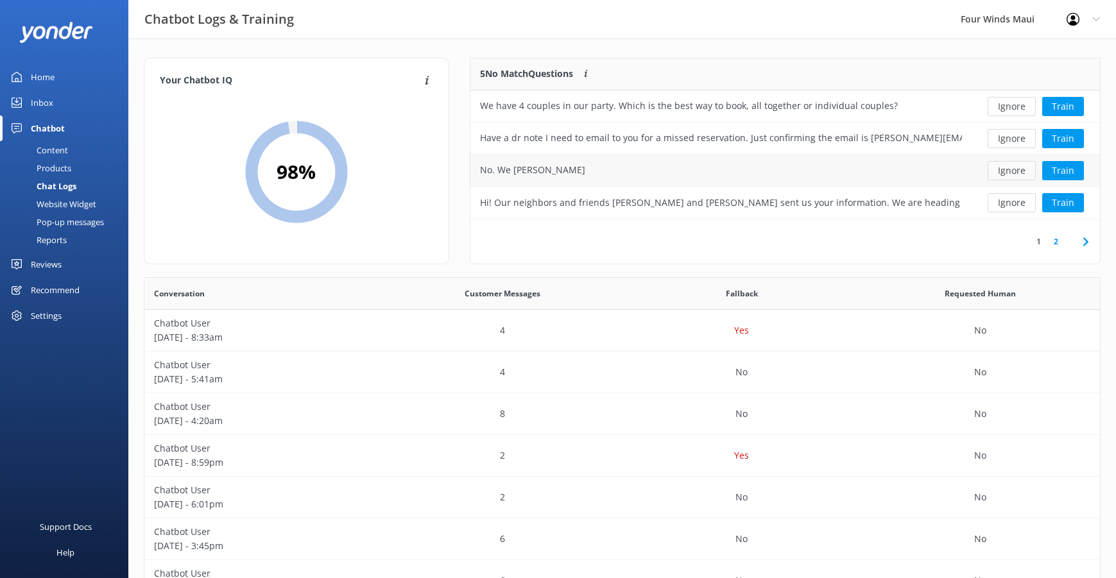
click at [1016, 169] on button "Ignore" at bounding box center [1011, 170] width 48 height 19
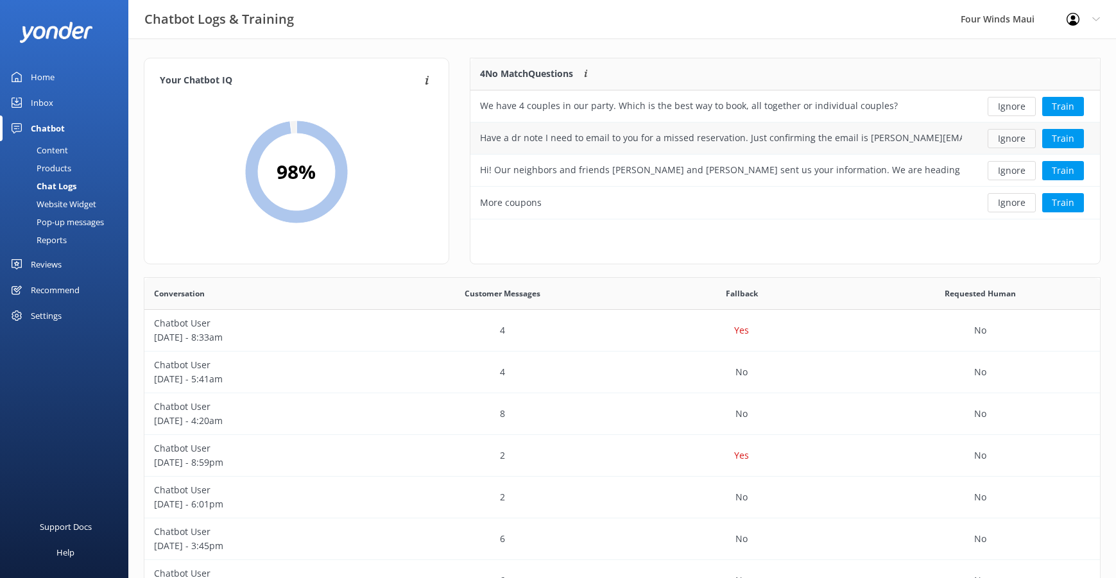
click at [1013, 143] on button "Ignore" at bounding box center [1011, 138] width 48 height 19
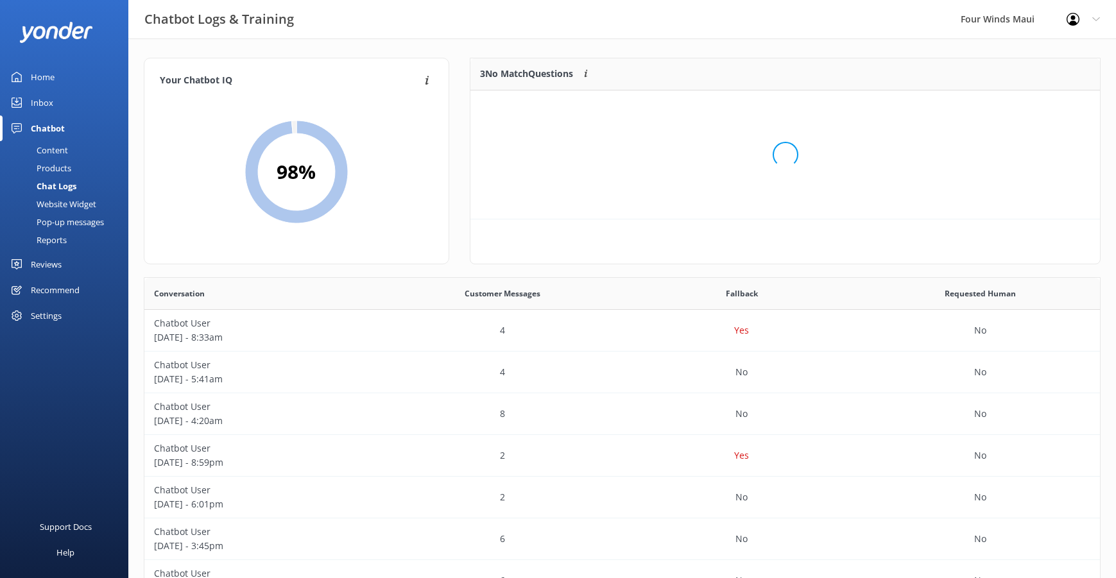
scroll to position [119, 620]
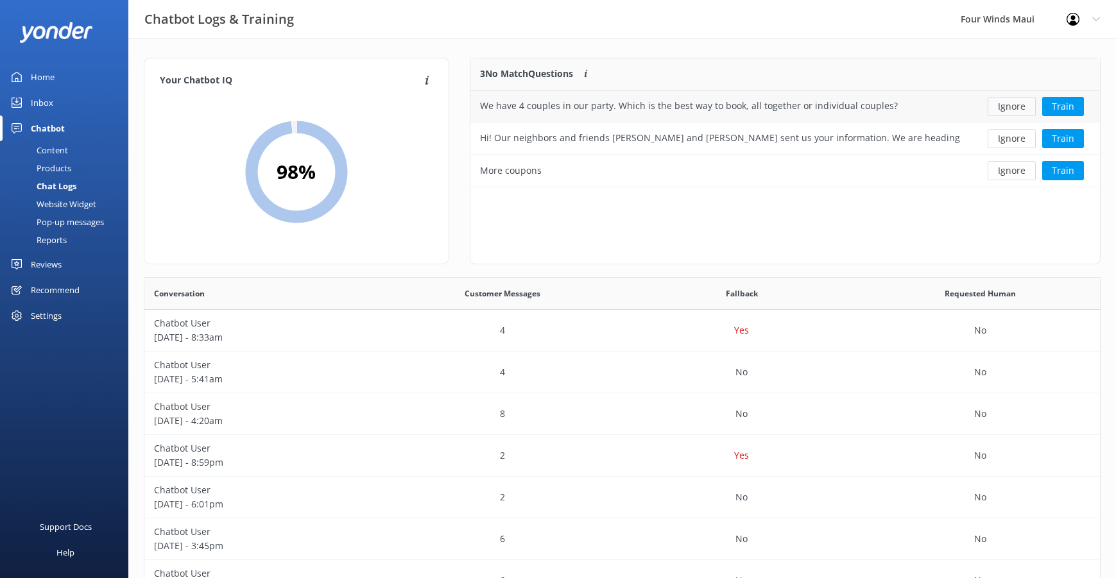
click at [1010, 110] on button "Ignore" at bounding box center [1011, 106] width 48 height 19
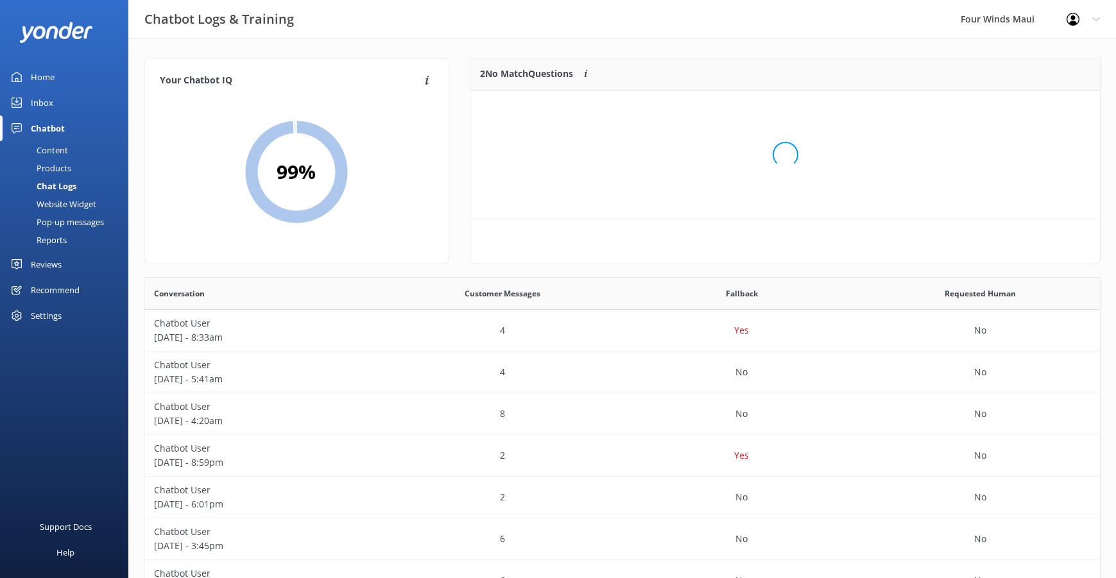
scroll to position [87, 620]
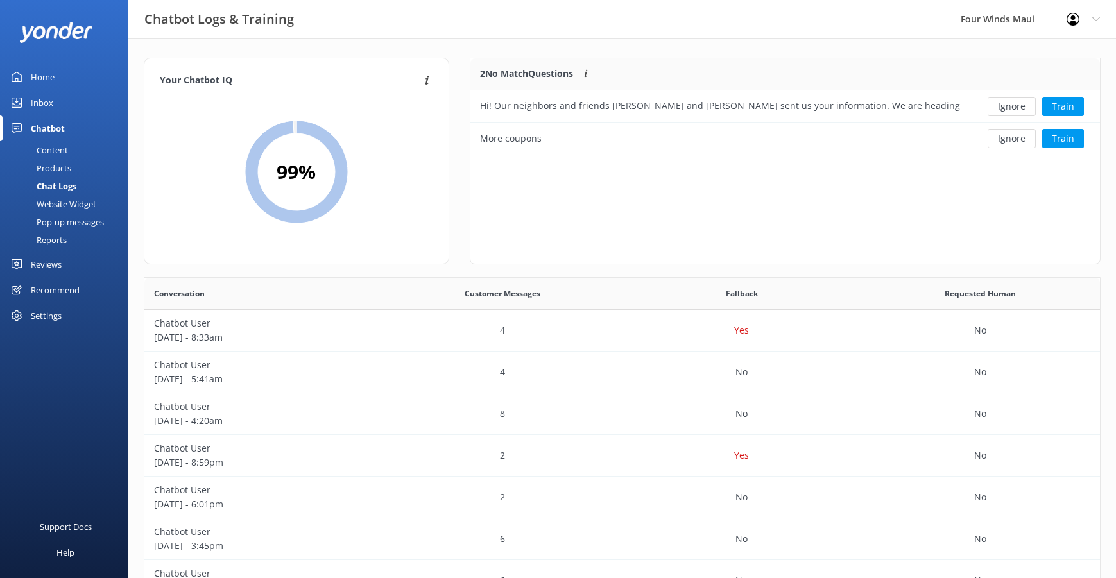
click at [1010, 110] on button "Ignore" at bounding box center [1011, 106] width 48 height 19
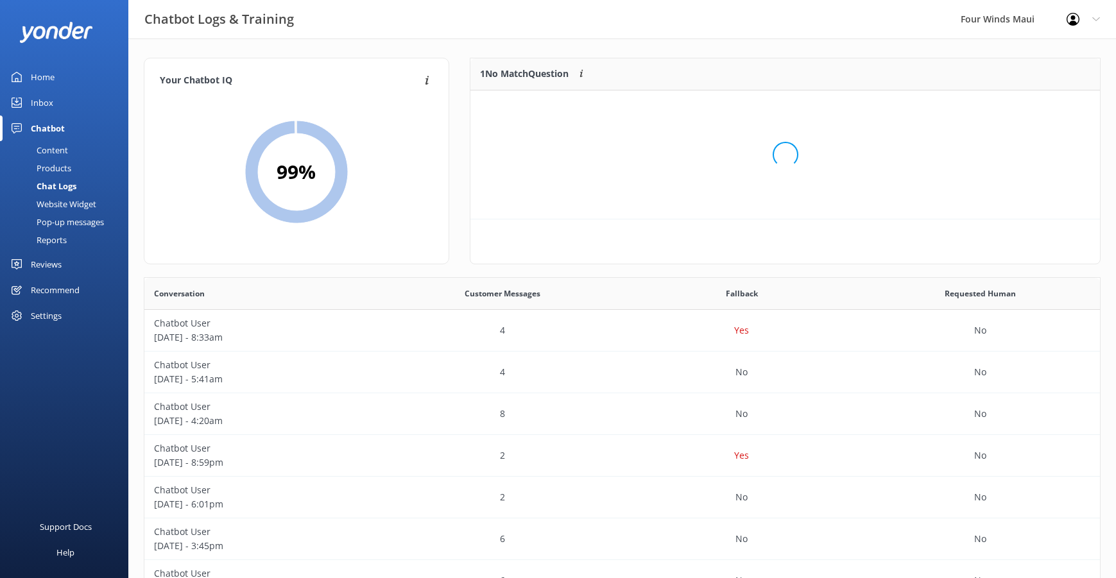
scroll to position [55, 620]
click at [1010, 110] on button "Ignore" at bounding box center [1011, 106] width 48 height 19
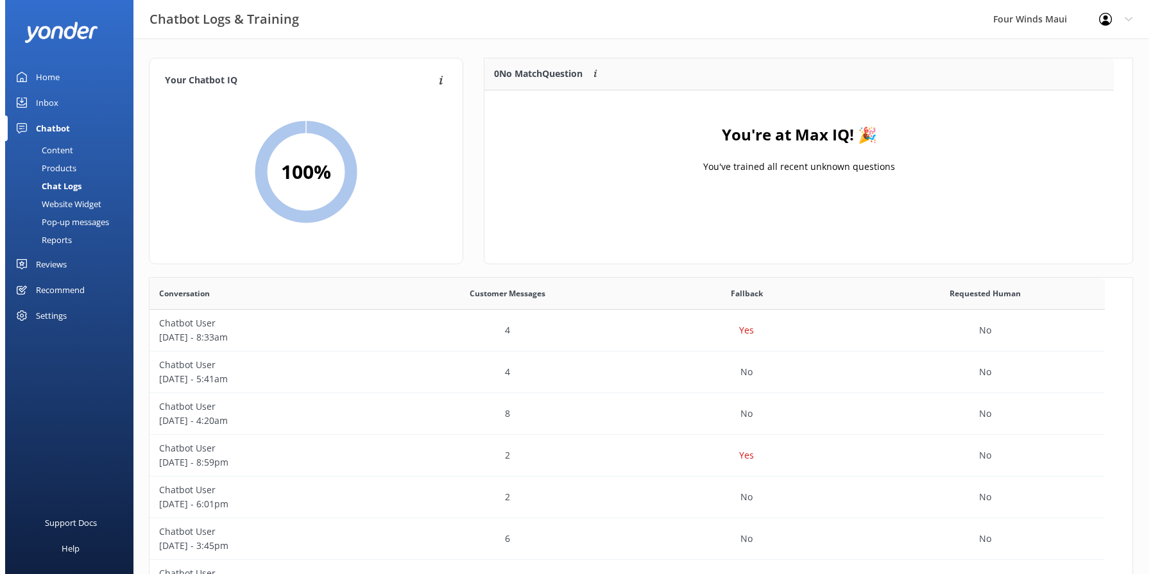
scroll to position [440, 973]
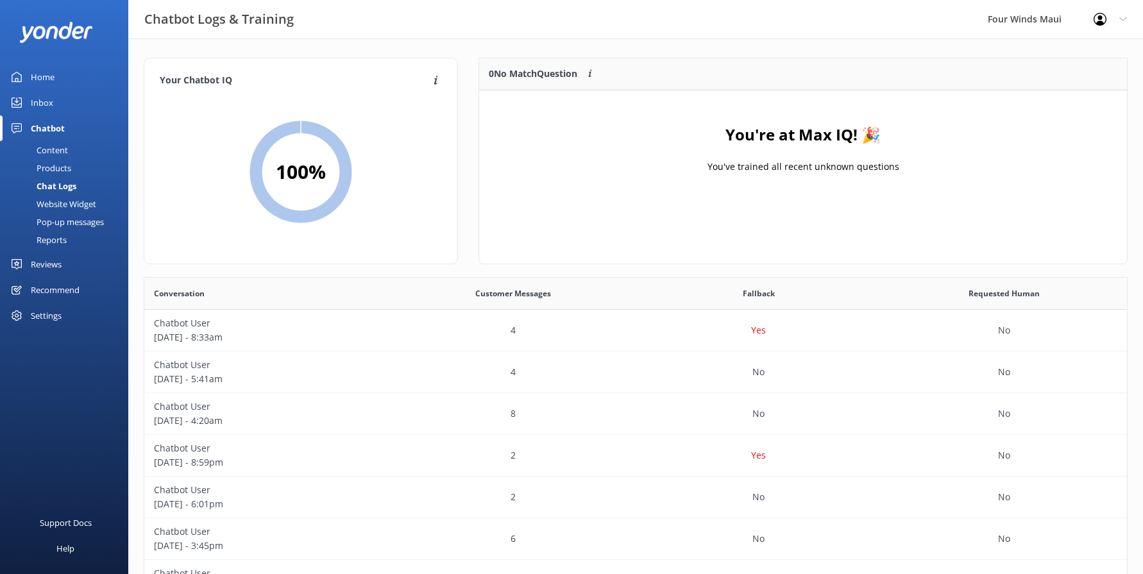
click at [42, 101] on div "Inbox" at bounding box center [42, 103] width 22 height 26
